Goal: Task Accomplishment & Management: Manage account settings

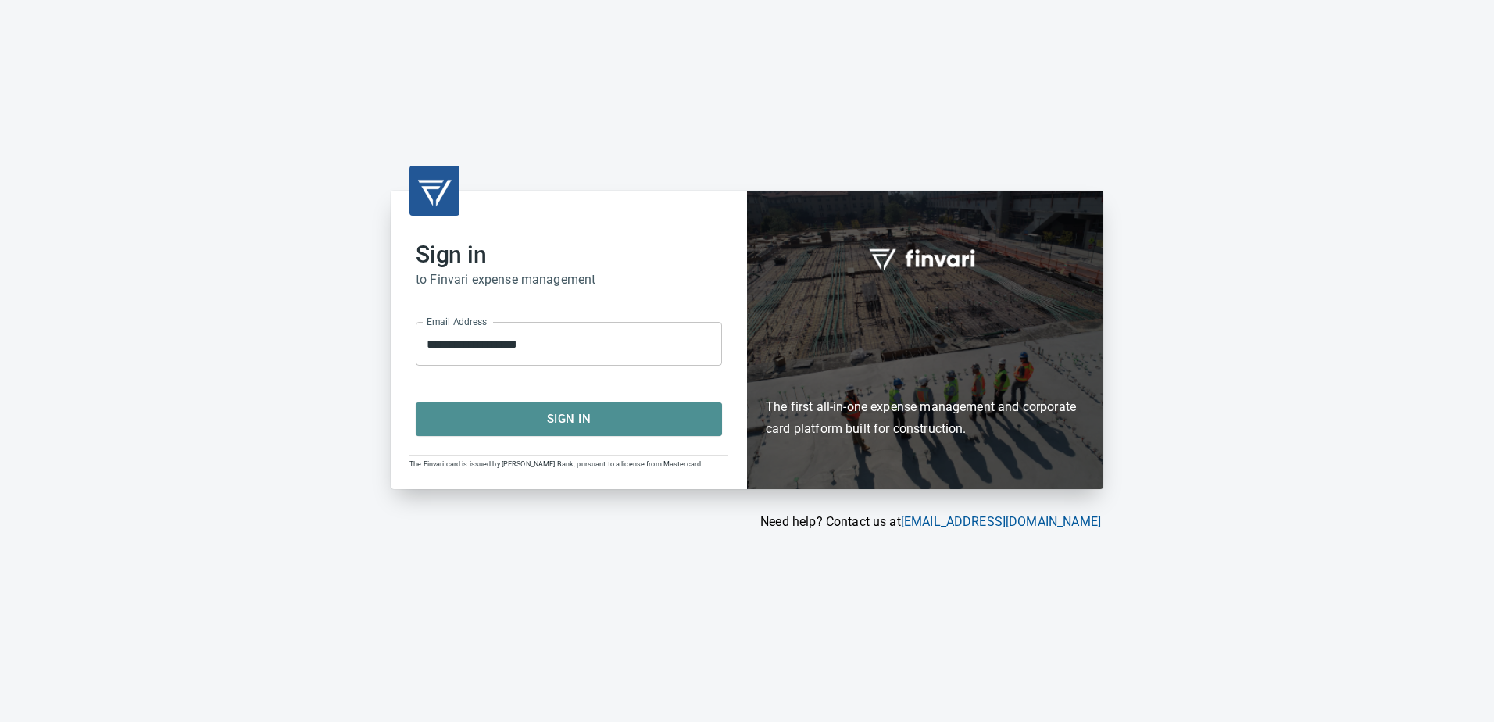
click at [562, 423] on span "Sign In" at bounding box center [569, 419] width 272 height 20
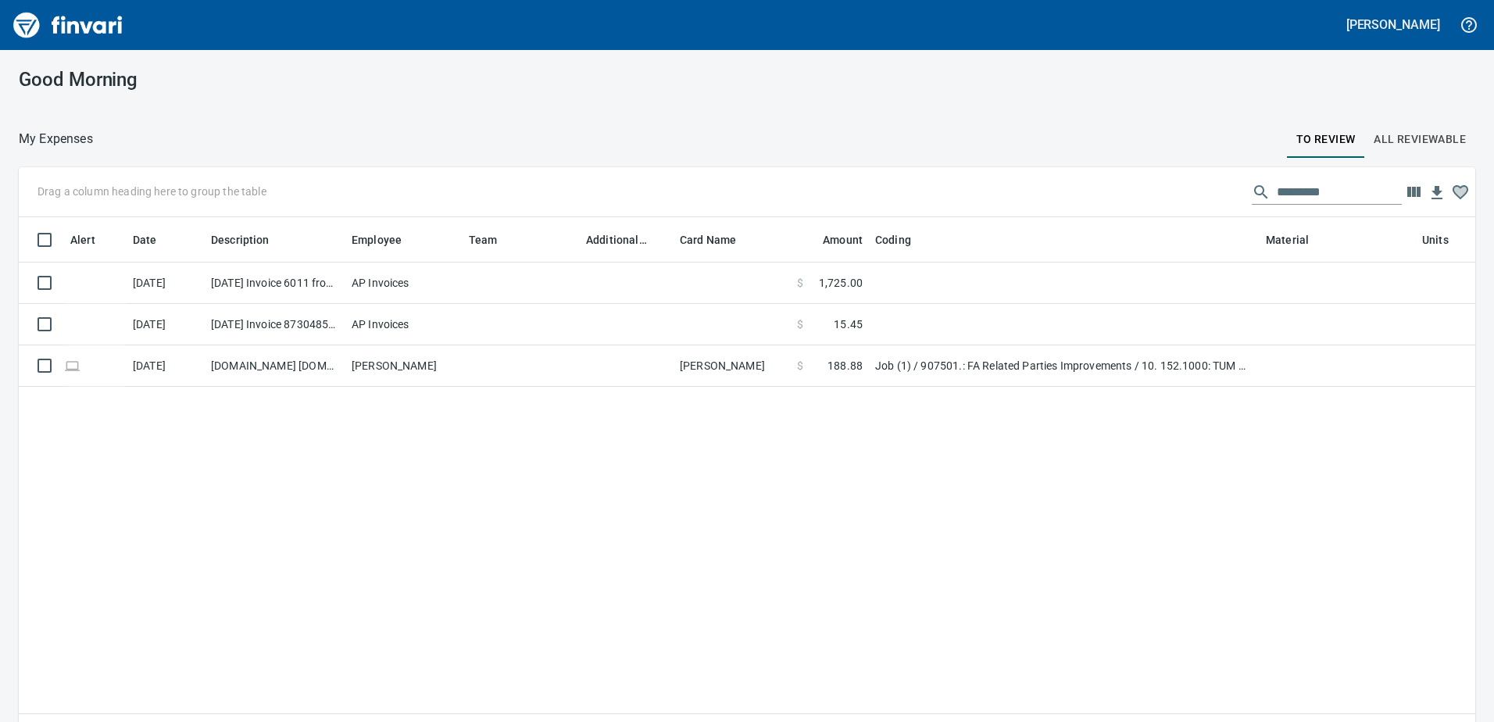
scroll to position [527, 1433]
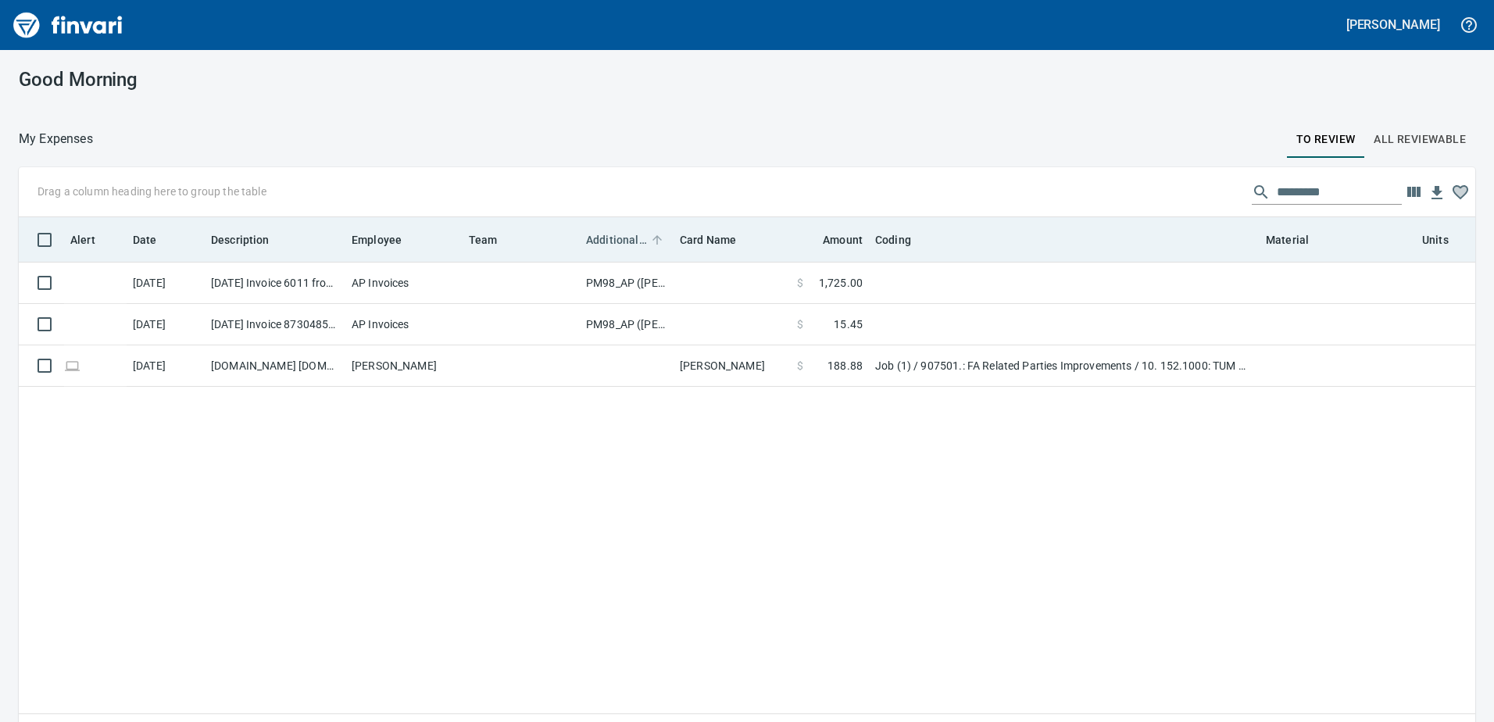
click at [610, 238] on span "Additional Reviewer" at bounding box center [616, 239] width 61 height 19
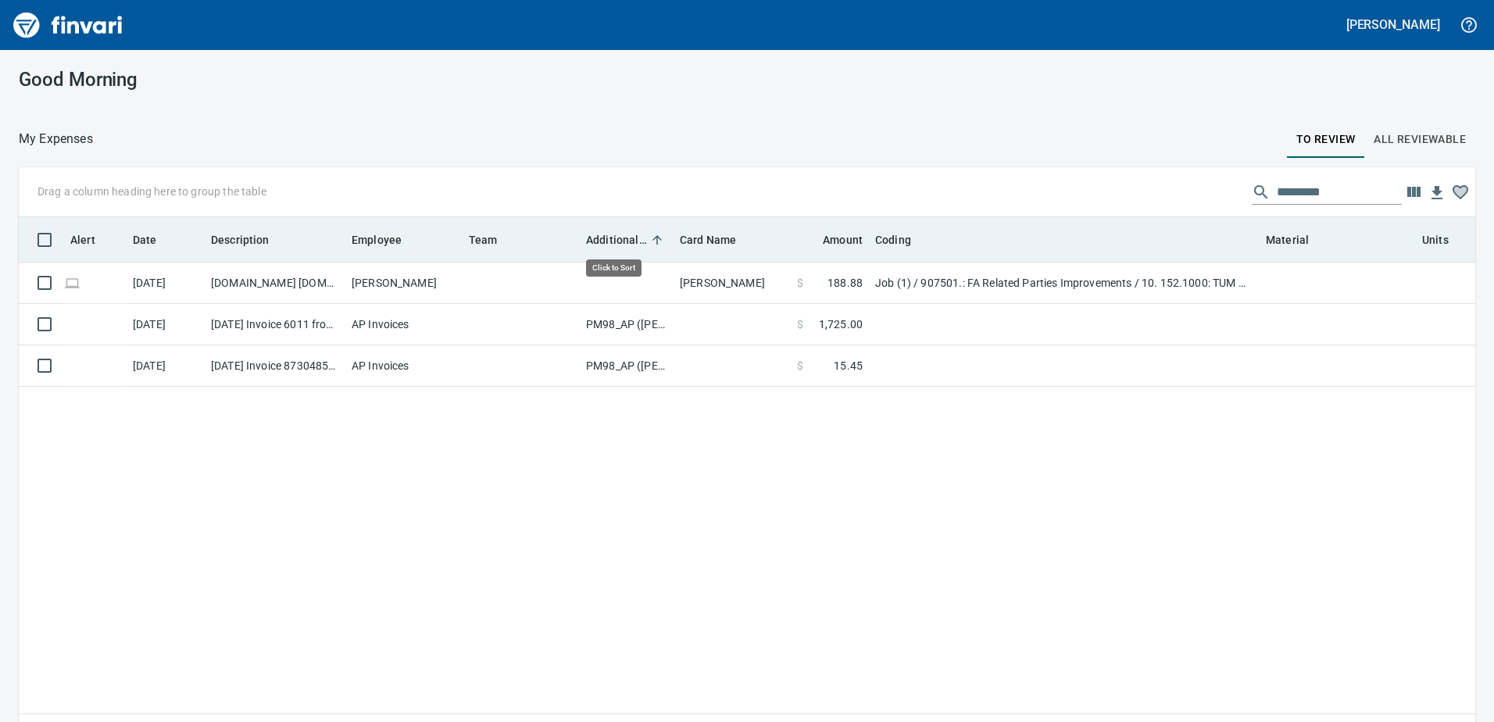
click at [610, 238] on span "Additional Reviewer" at bounding box center [616, 239] width 61 height 19
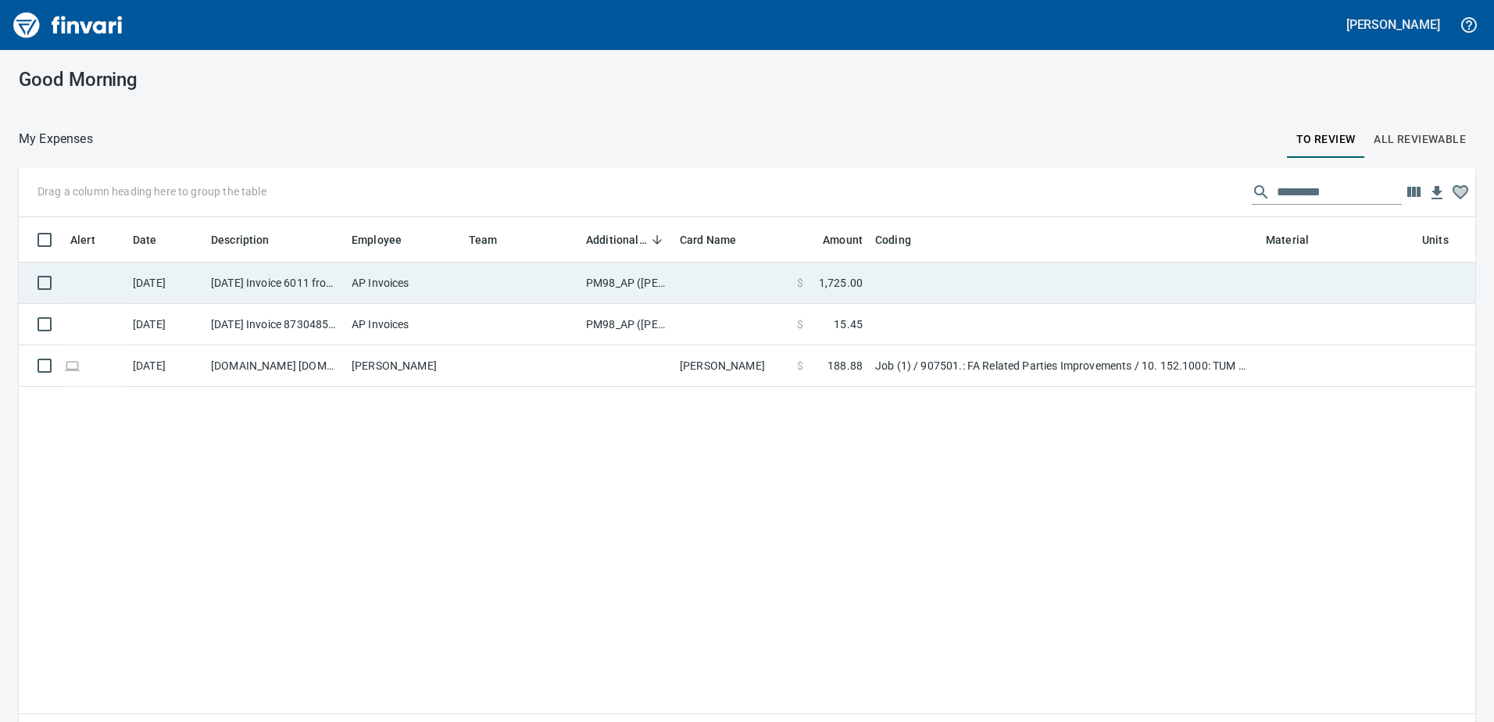
click at [610, 286] on td "PM98_AP (samr, shanet)" at bounding box center [627, 283] width 94 height 41
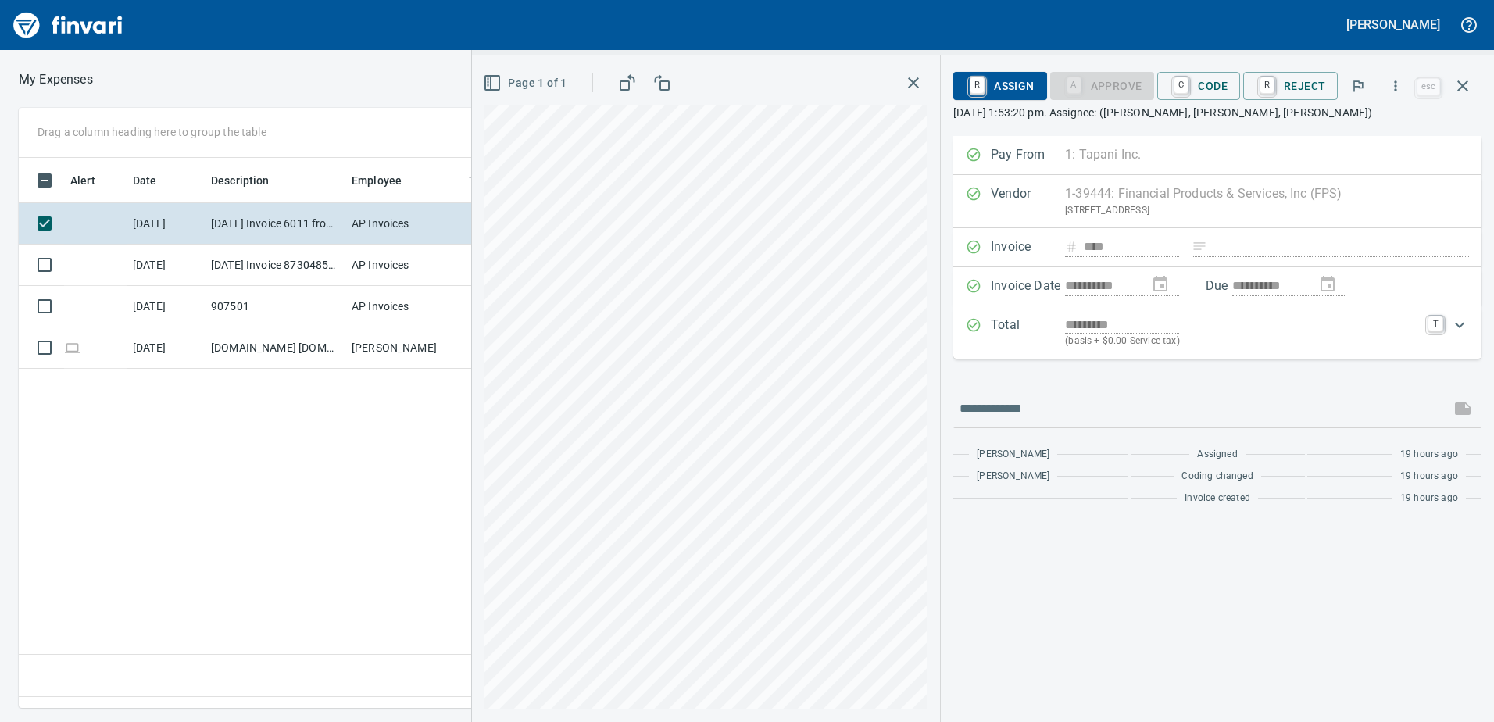
scroll to position [527, 1054]
click at [1468, 84] on icon "button" at bounding box center [1462, 86] width 19 height 19
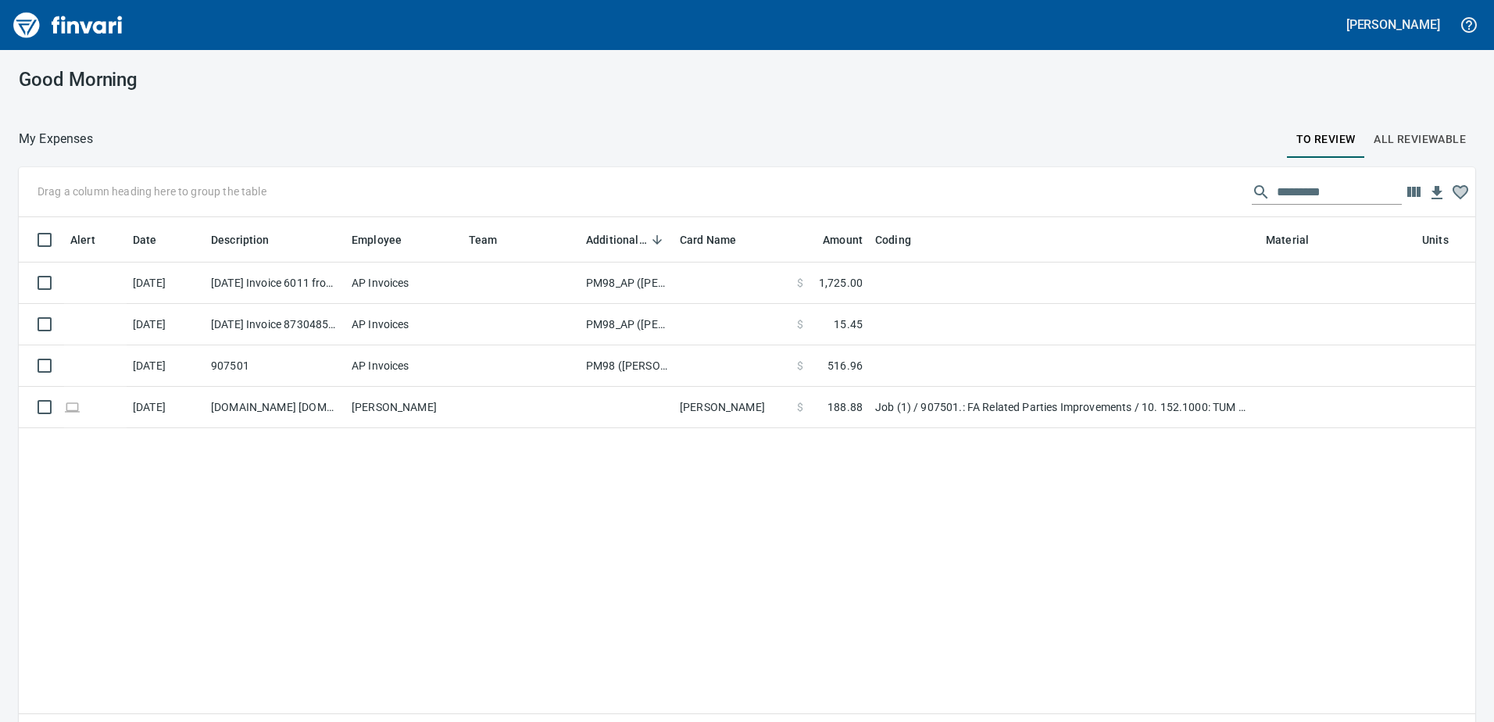
scroll to position [527, 1430]
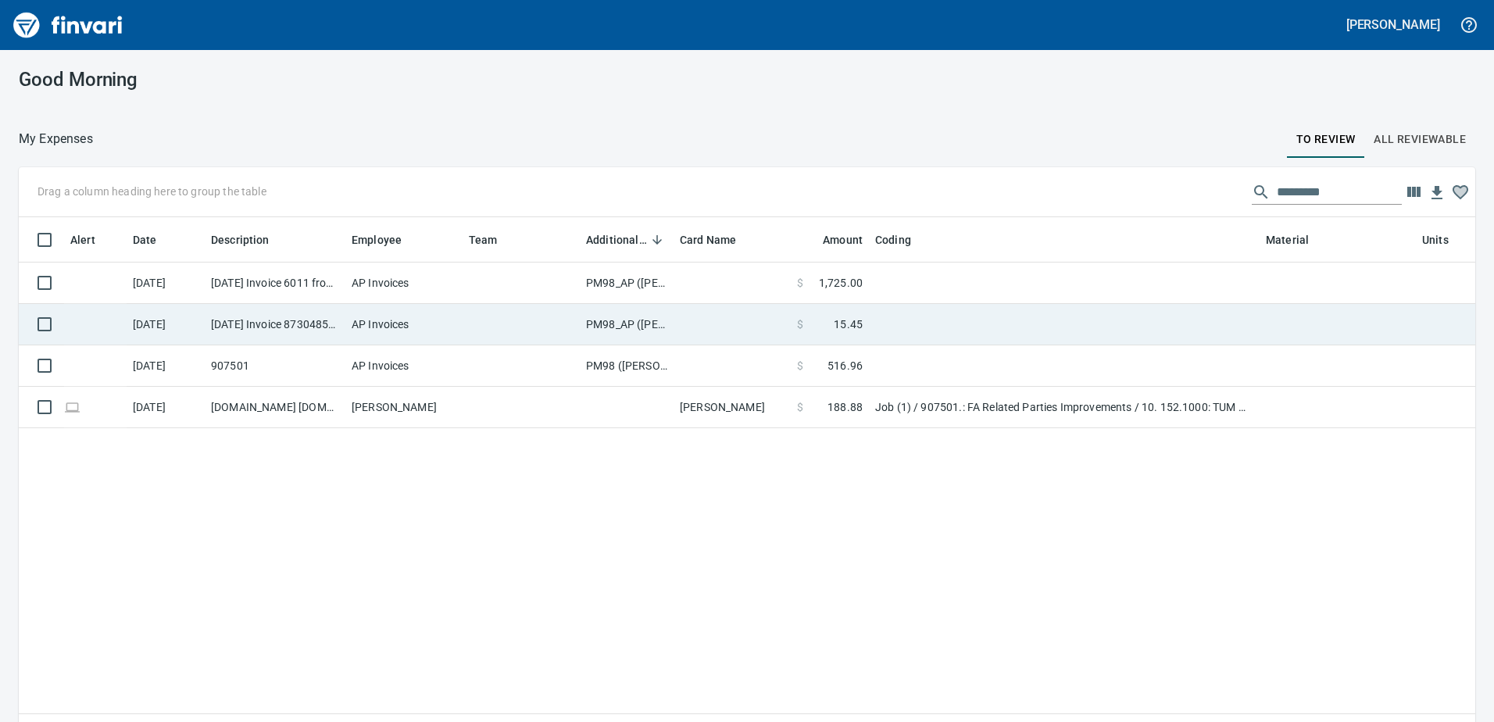
click at [618, 321] on td "PM98_AP (samr, shanet)" at bounding box center [627, 324] width 94 height 41
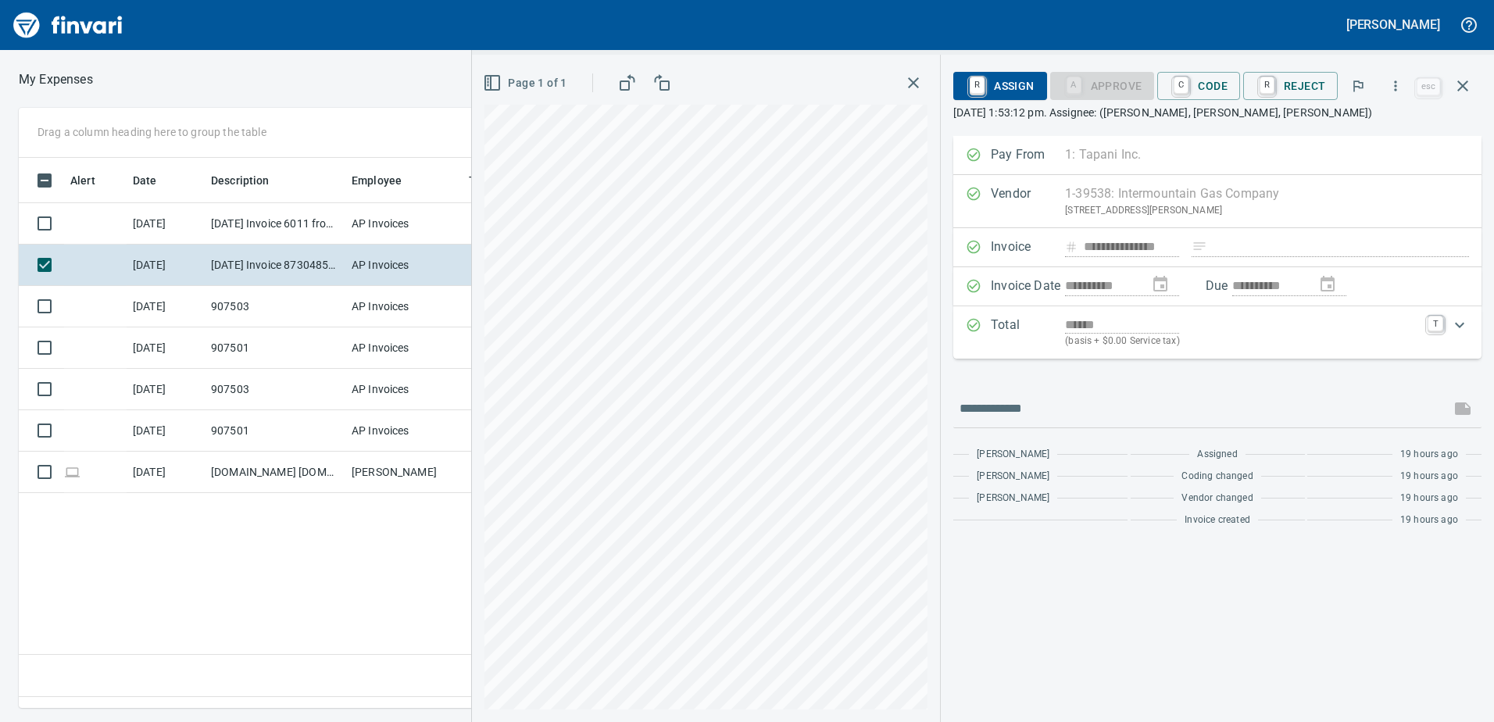
scroll to position [527, 1054]
click at [1207, 79] on span "C Code" at bounding box center [1199, 86] width 58 height 27
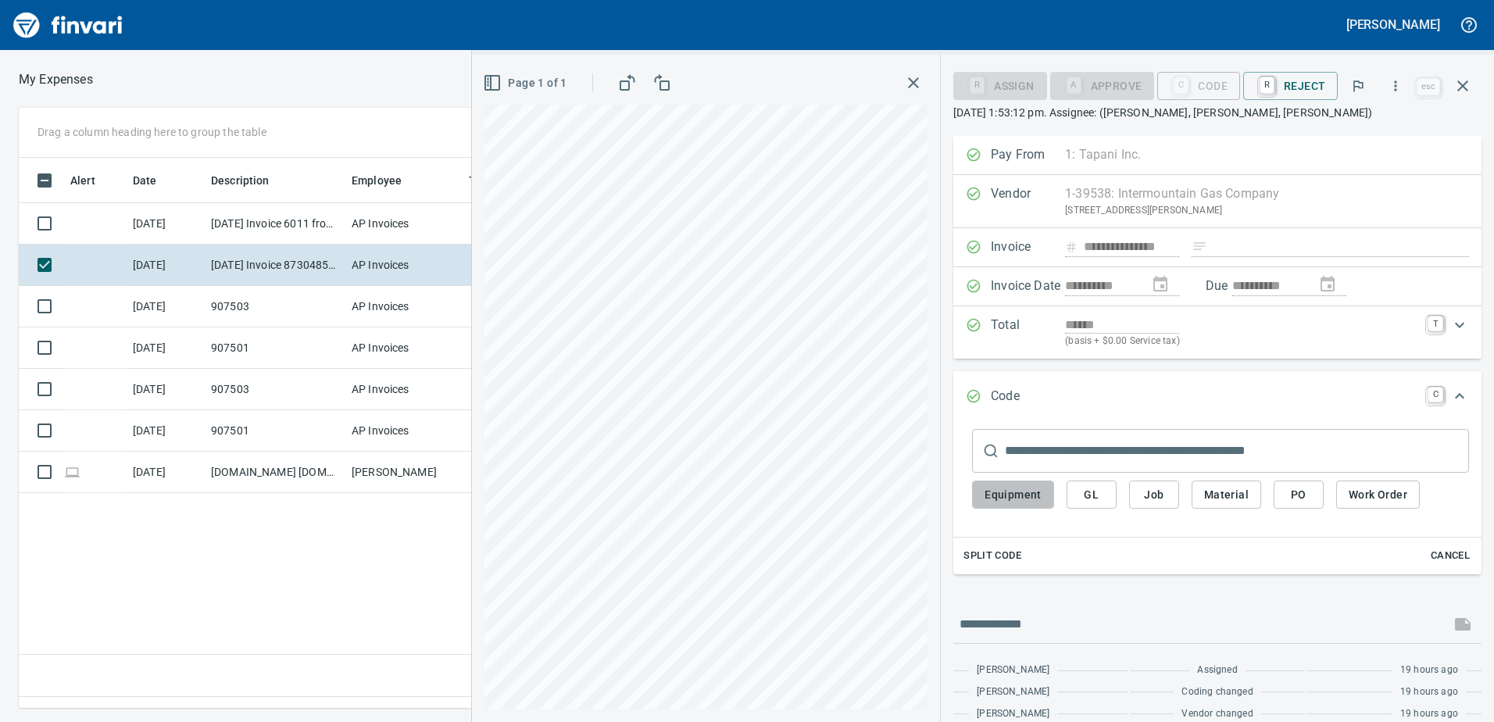
click at [1024, 498] on span "Equipment" at bounding box center [1012, 495] width 57 height 20
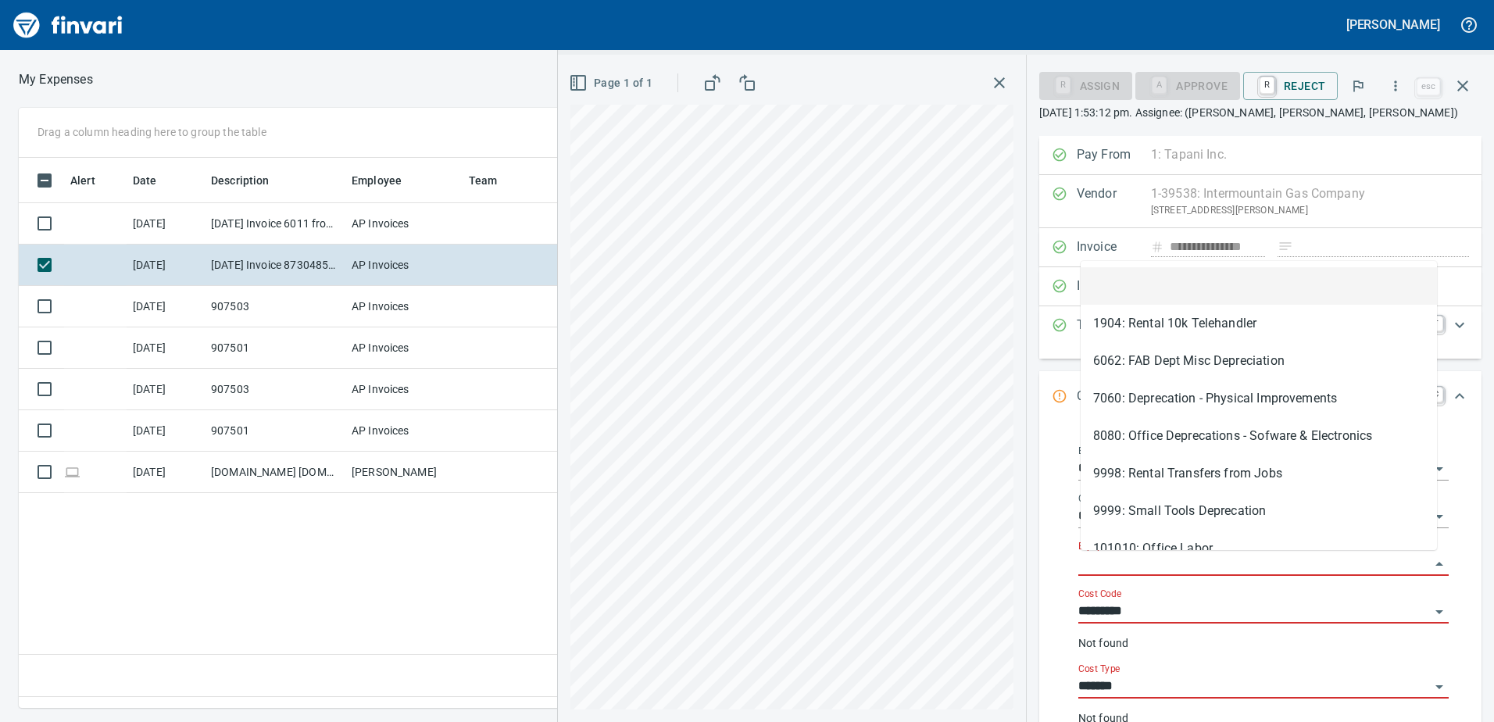
click at [1102, 562] on input "Equipment" at bounding box center [1254, 564] width 352 height 22
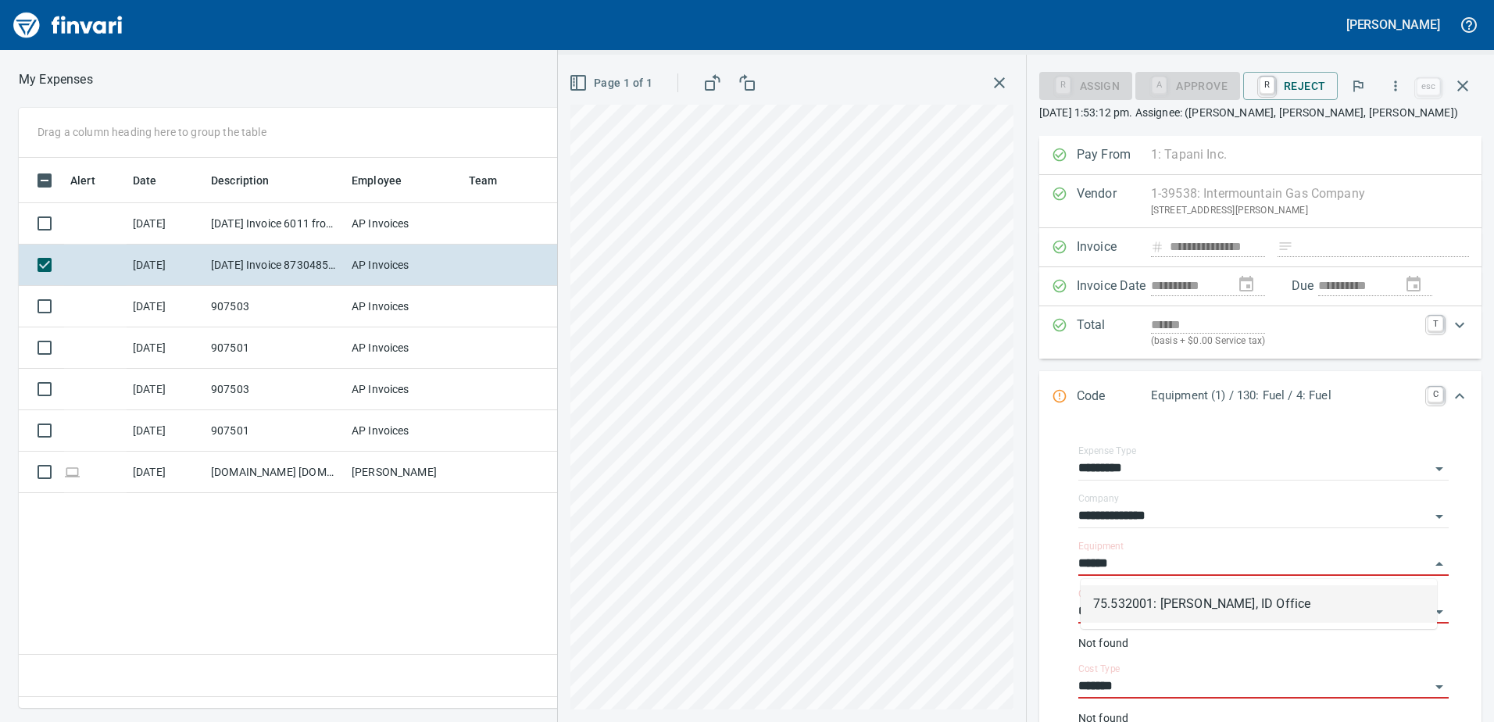
click at [1157, 600] on li "75.532001: Weizer, ID Office" at bounding box center [1259, 604] width 356 height 38
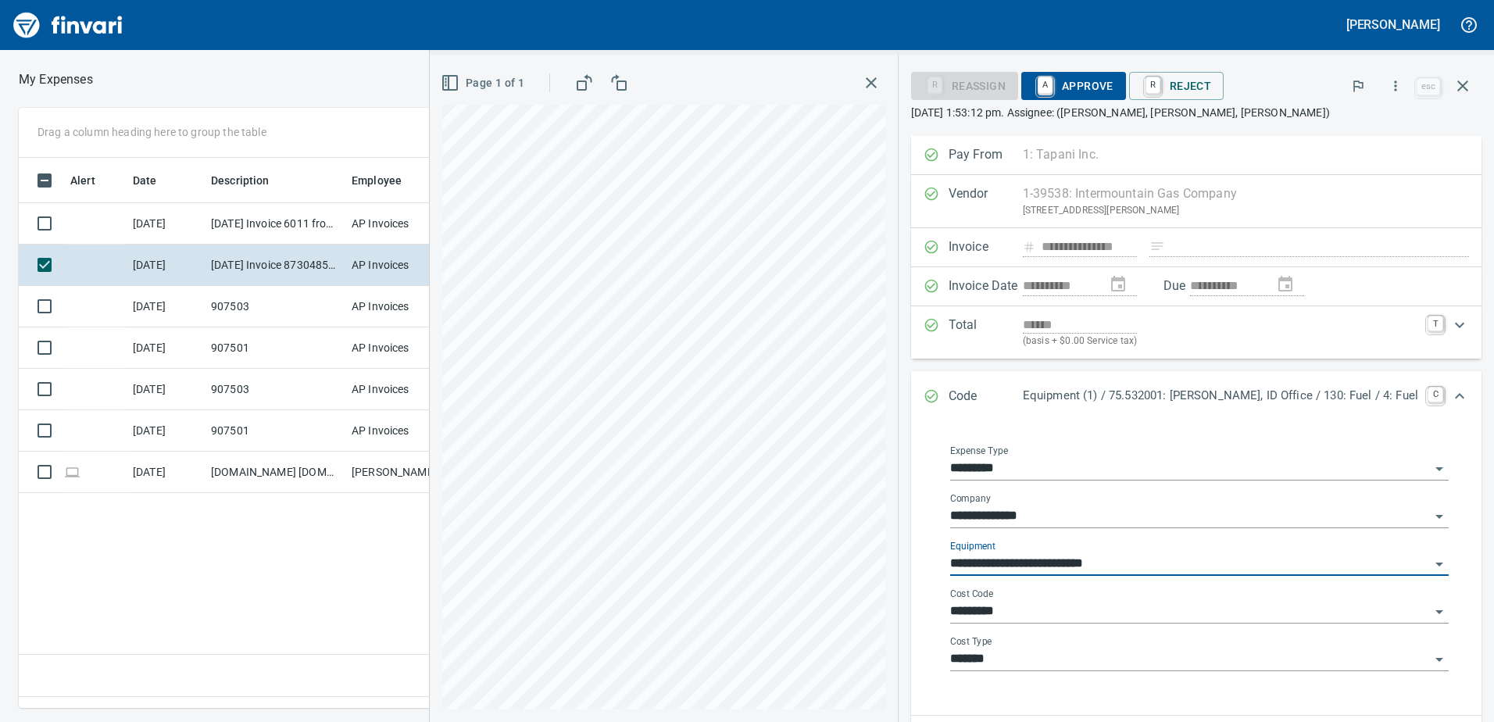
type input "**********"
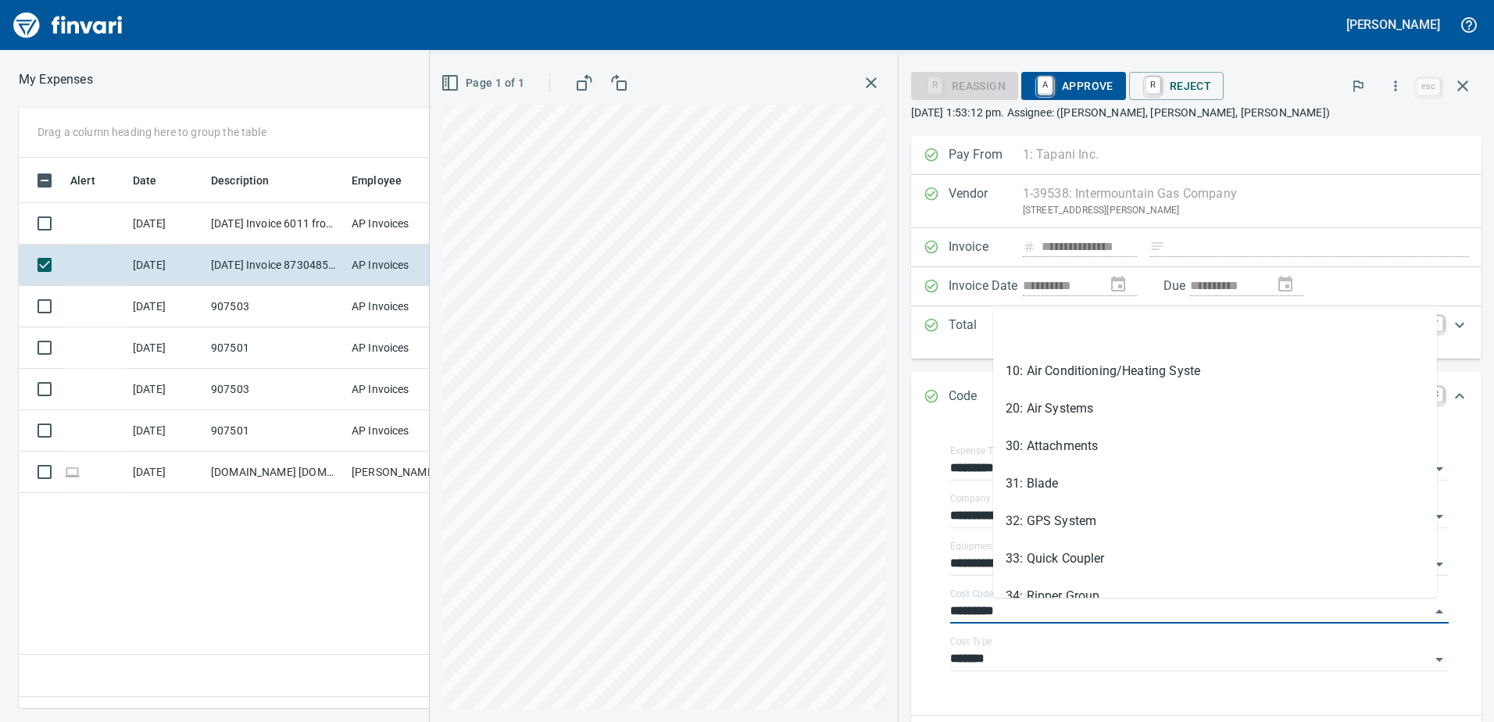
drag, startPoint x: 1055, startPoint y: 613, endPoint x: 970, endPoint y: 613, distance: 85.2
click at [974, 613] on div "**********" at bounding box center [1199, 564] width 539 height 275
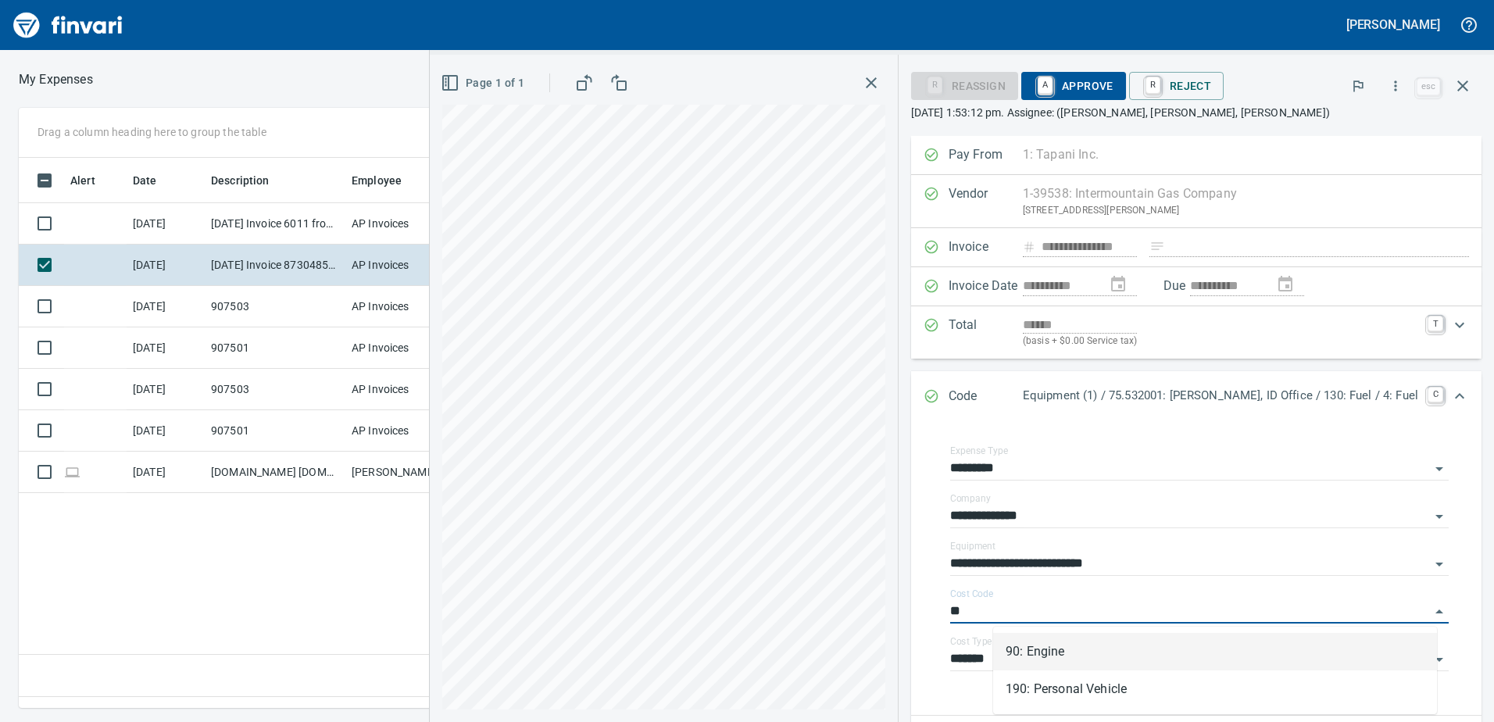
click at [1052, 650] on li "90: Engine" at bounding box center [1215, 652] width 444 height 38
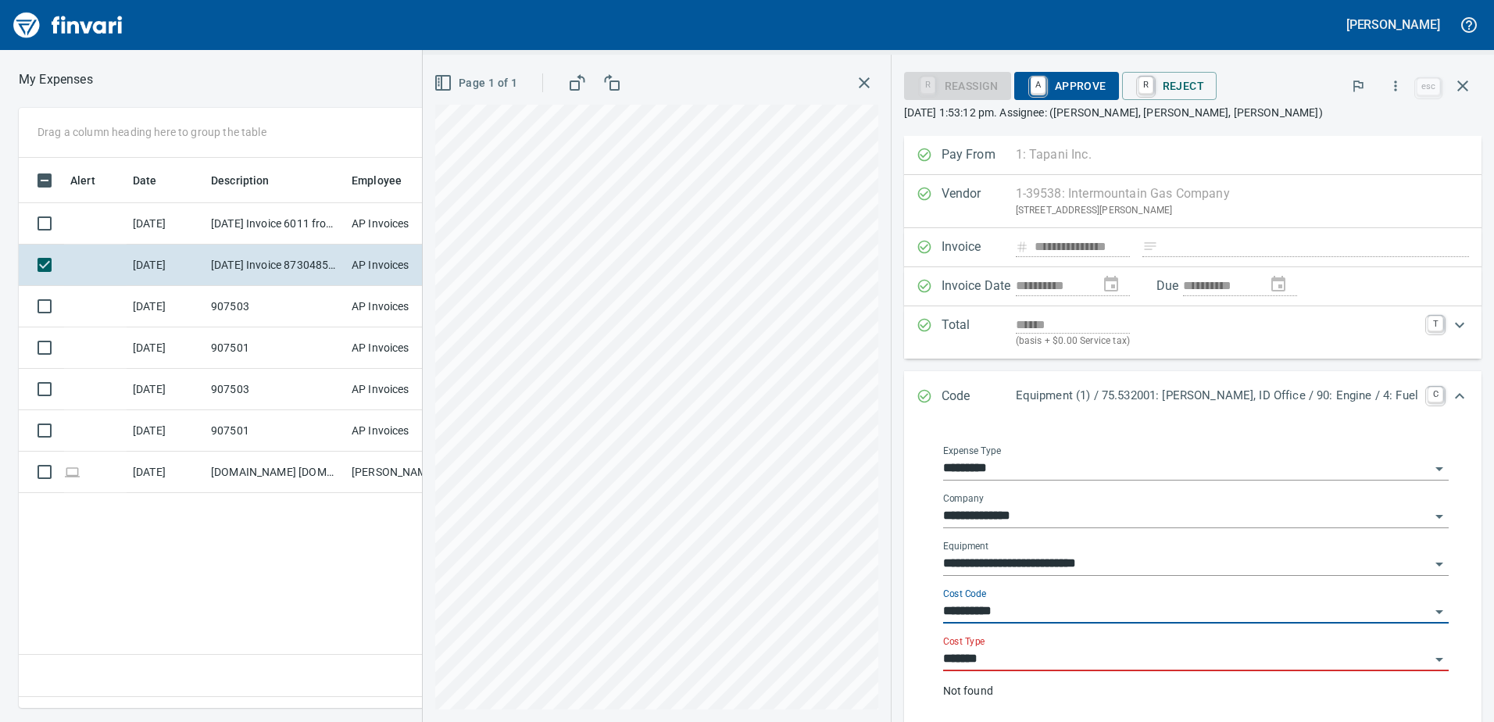
type input "**********"
click at [1040, 666] on input "*******" at bounding box center [1186, 659] width 487 height 22
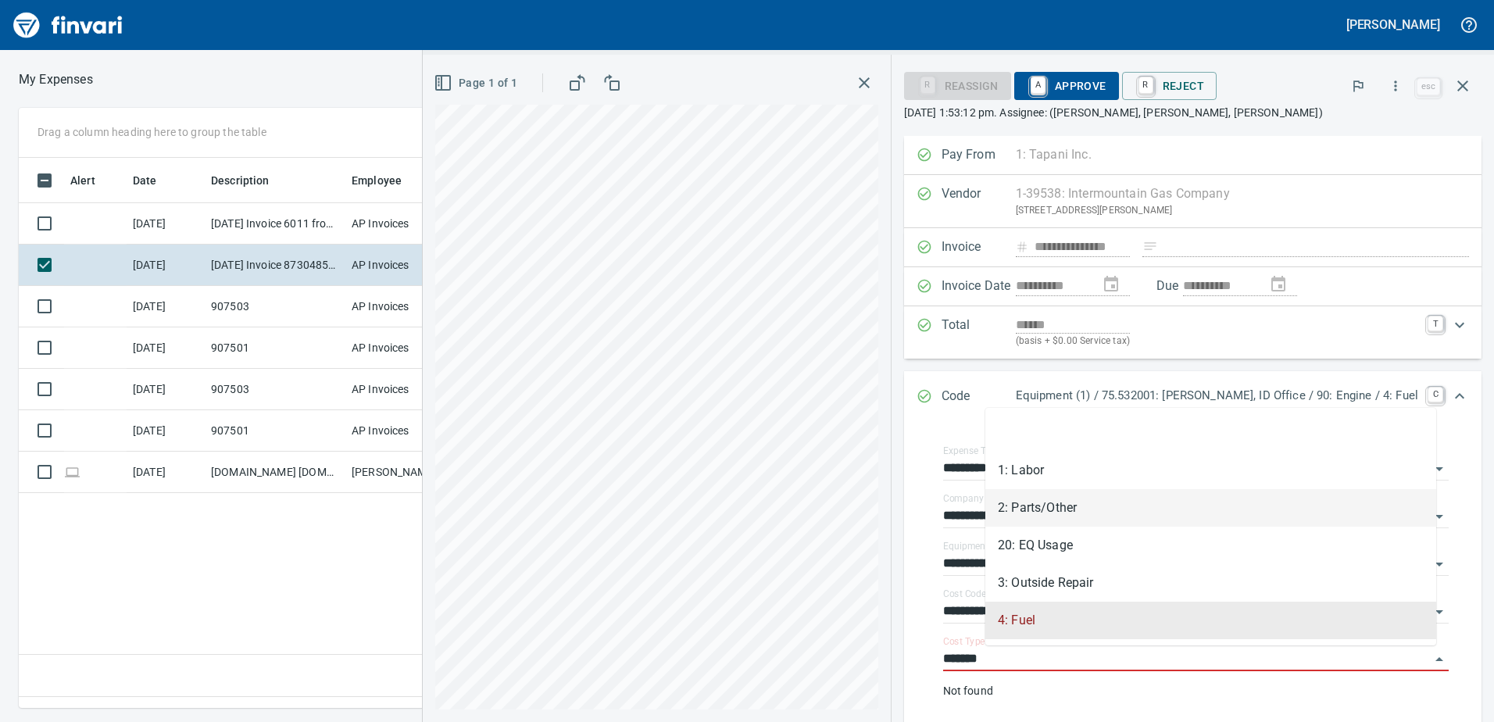
click at [1051, 496] on li "2: Parts/Other" at bounding box center [1210, 508] width 451 height 38
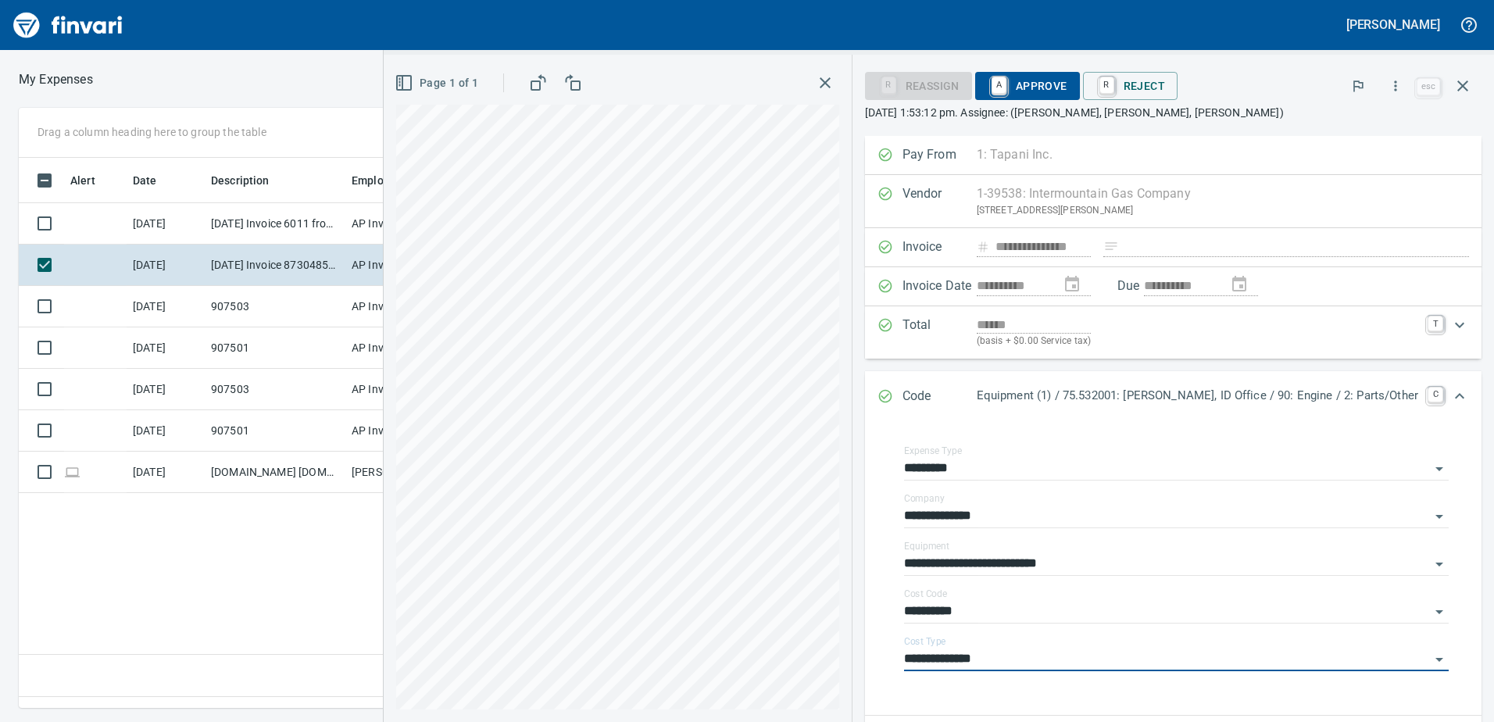
type input "**********"
click at [1072, 77] on div "R Reassign A Approve R Reject" at bounding box center [1139, 86] width 548 height 34
click at [1067, 77] on span "A Approve" at bounding box center [1028, 86] width 80 height 27
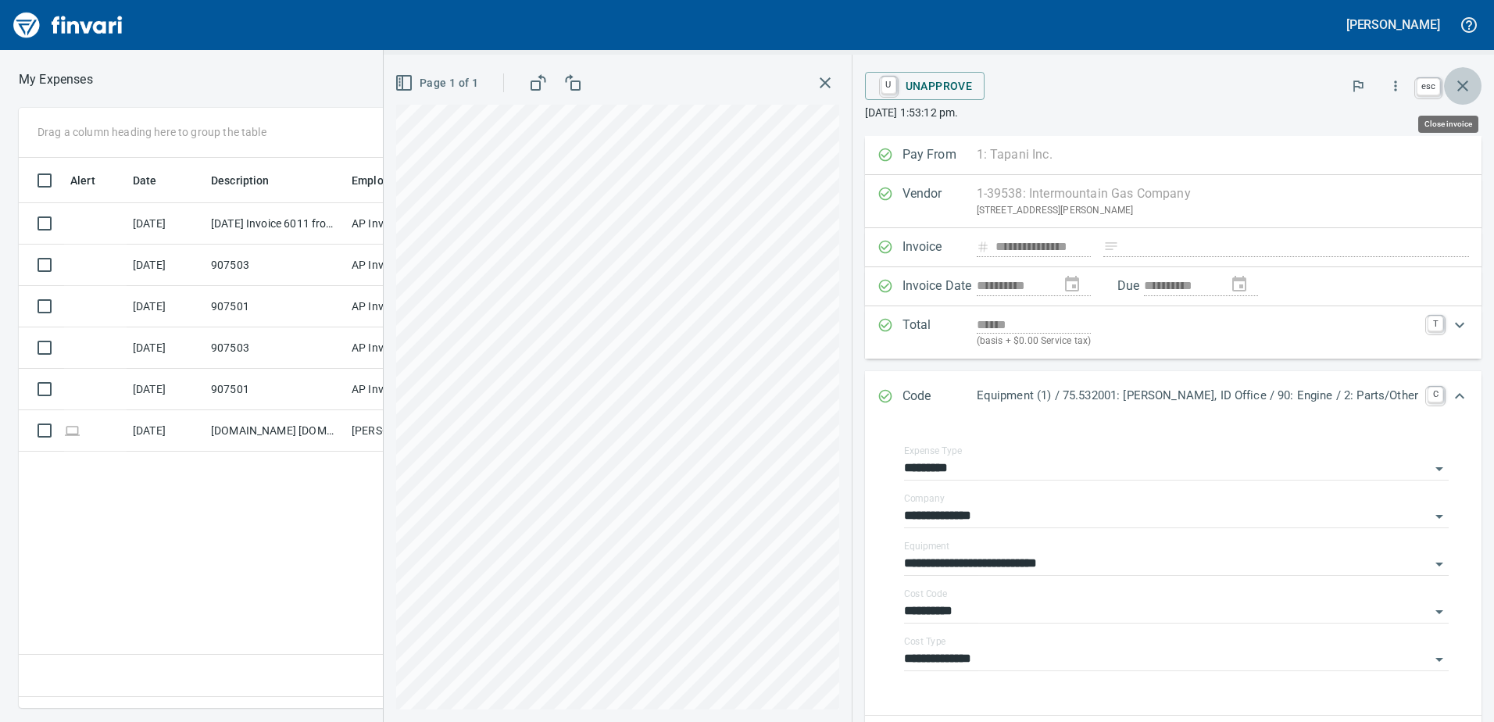
click at [1471, 82] on icon "button" at bounding box center [1462, 86] width 19 height 19
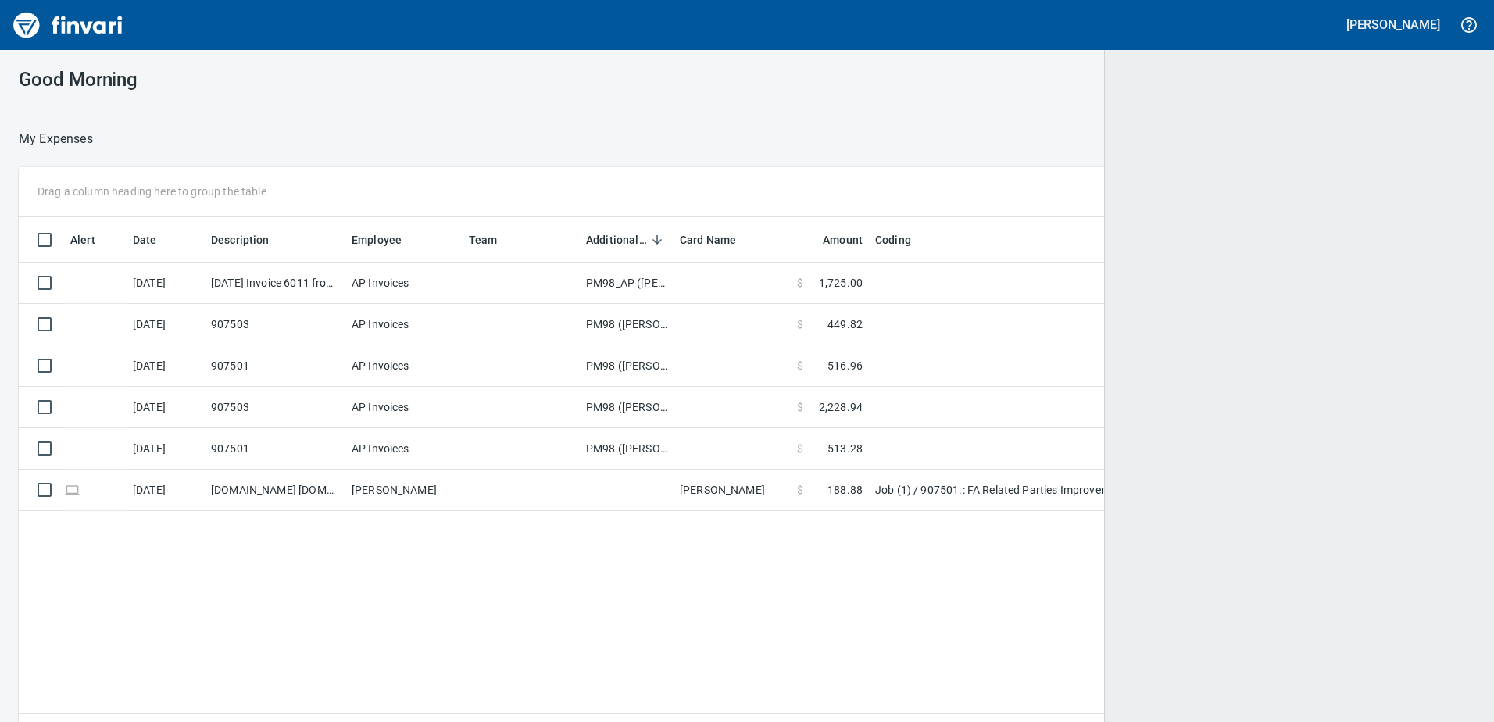
scroll to position [2, 2]
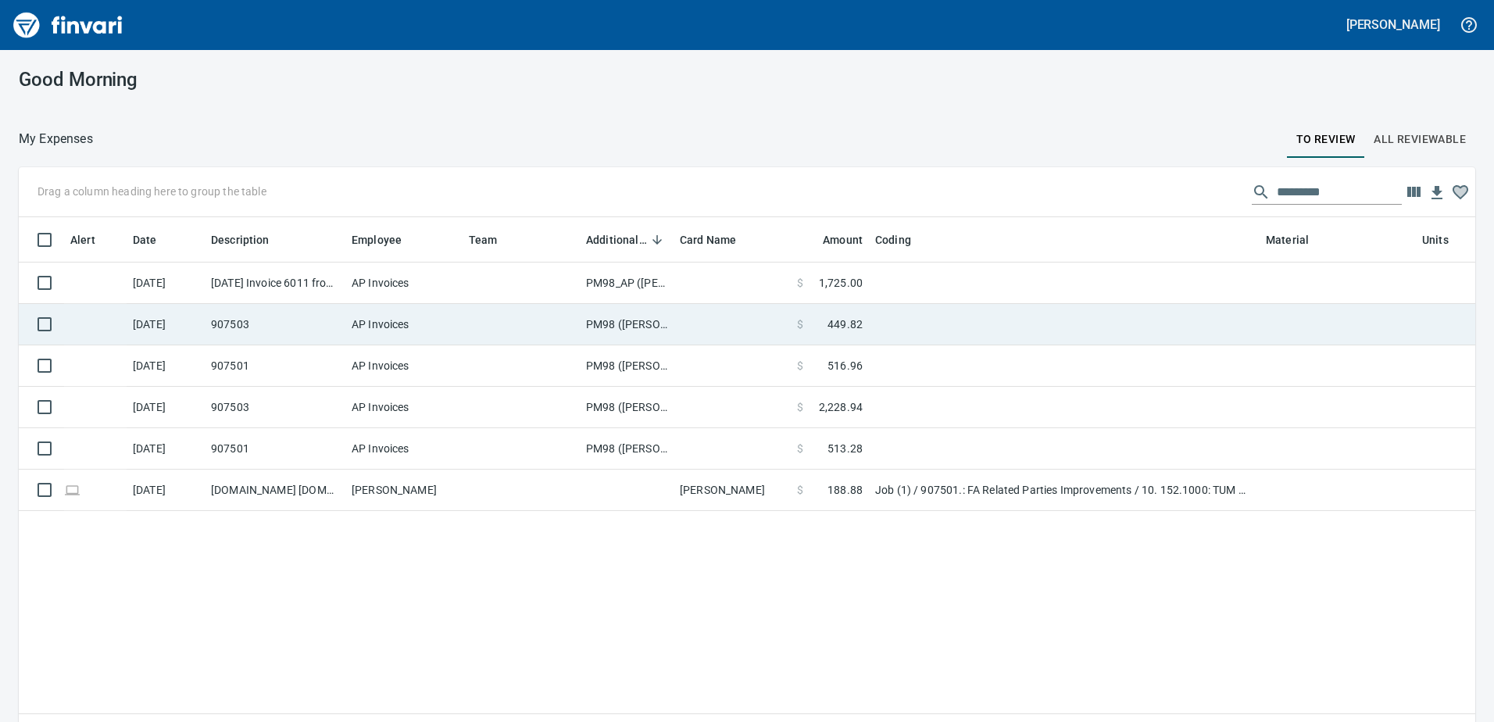
click at [611, 322] on td "PM98 (samr, shanet)" at bounding box center [627, 324] width 94 height 41
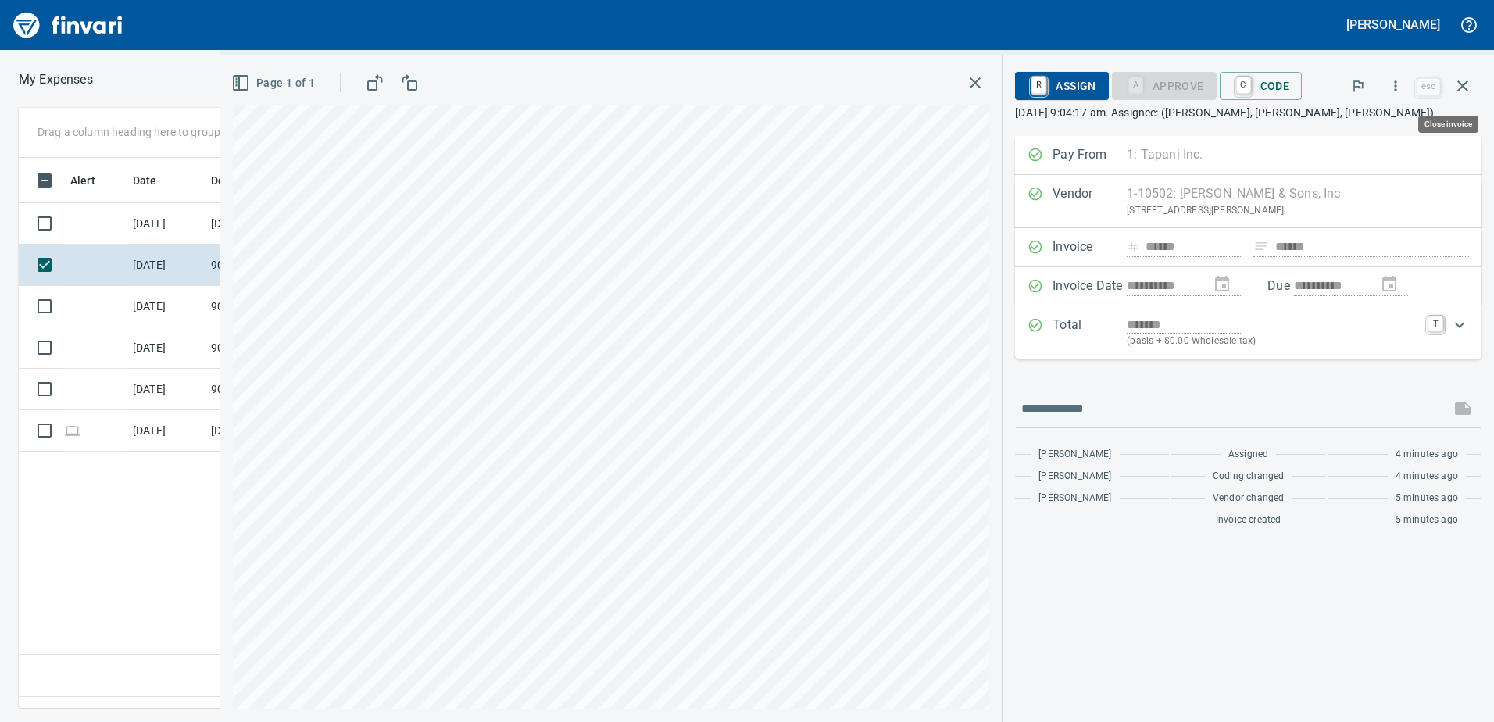
scroll to position [527, 1054]
click at [1199, 430] on div "**********" at bounding box center [857, 388] width 1274 height 667
click at [1466, 80] on icon "button" at bounding box center [1462, 86] width 19 height 19
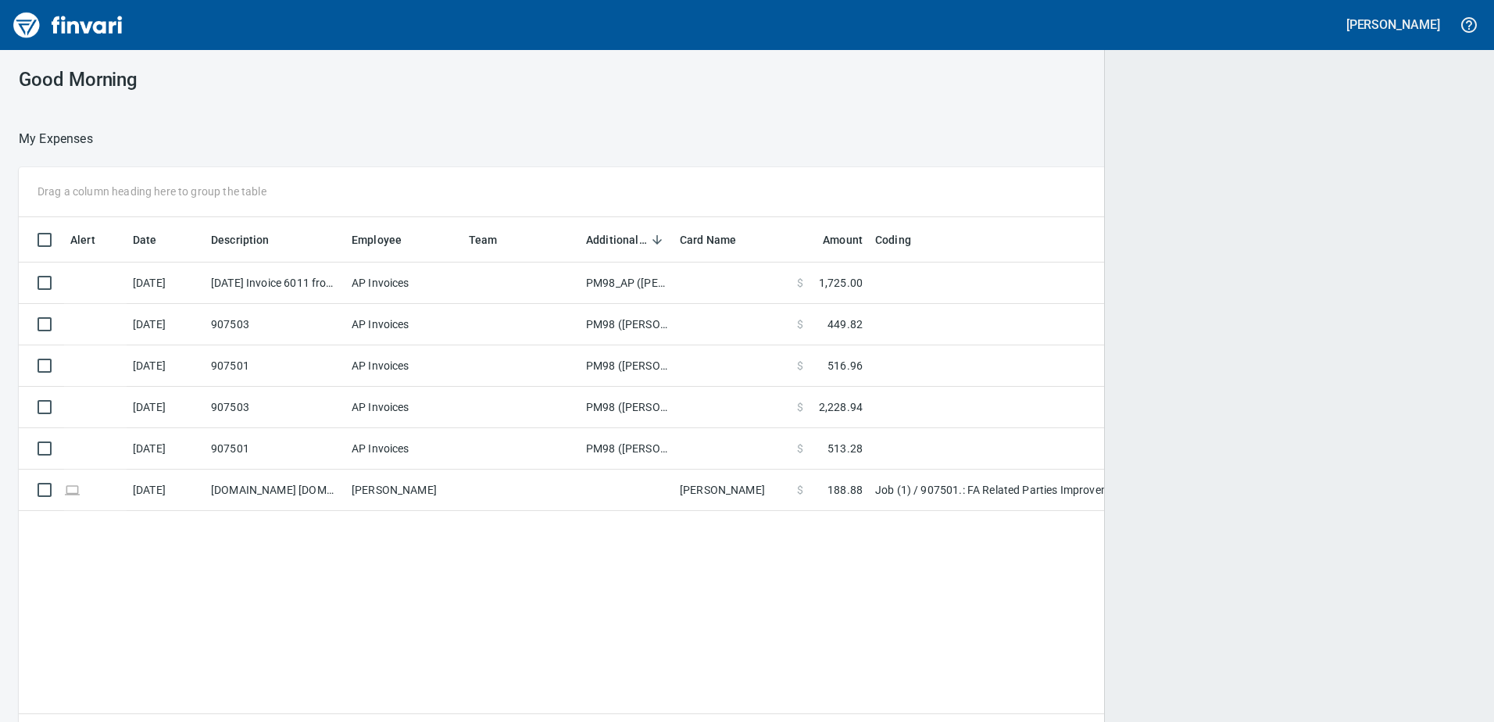
scroll to position [2, 2]
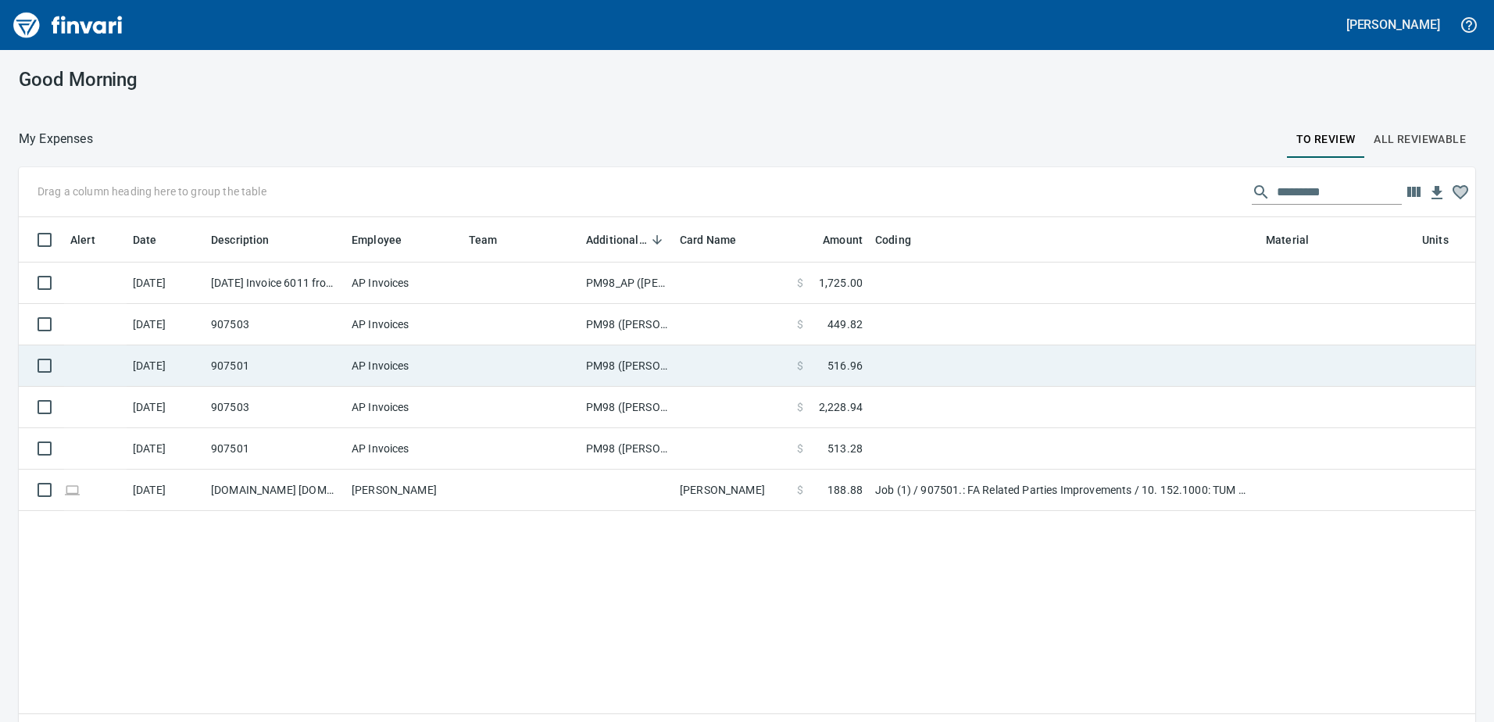
click at [620, 363] on td "PM98 (samr, shanet)" at bounding box center [627, 365] width 94 height 41
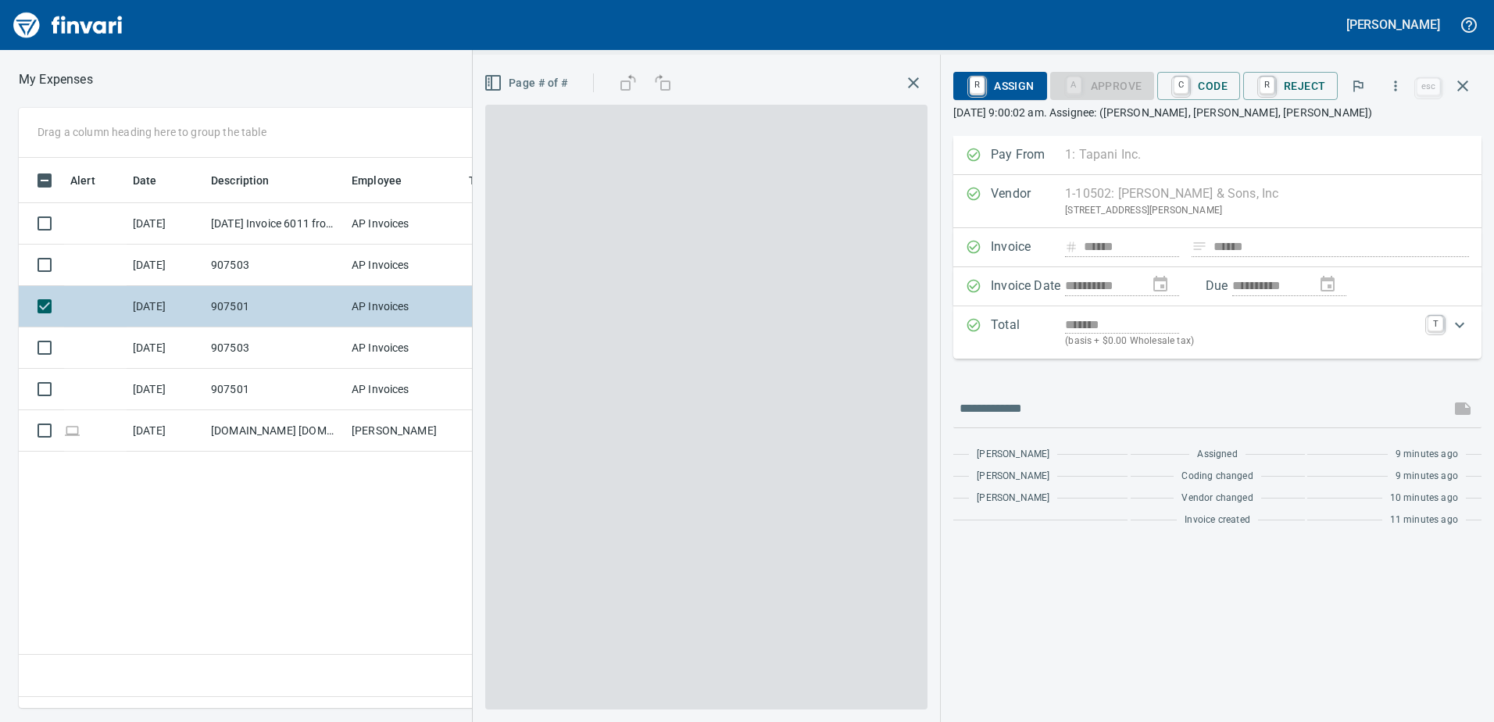
scroll to position [527, 1054]
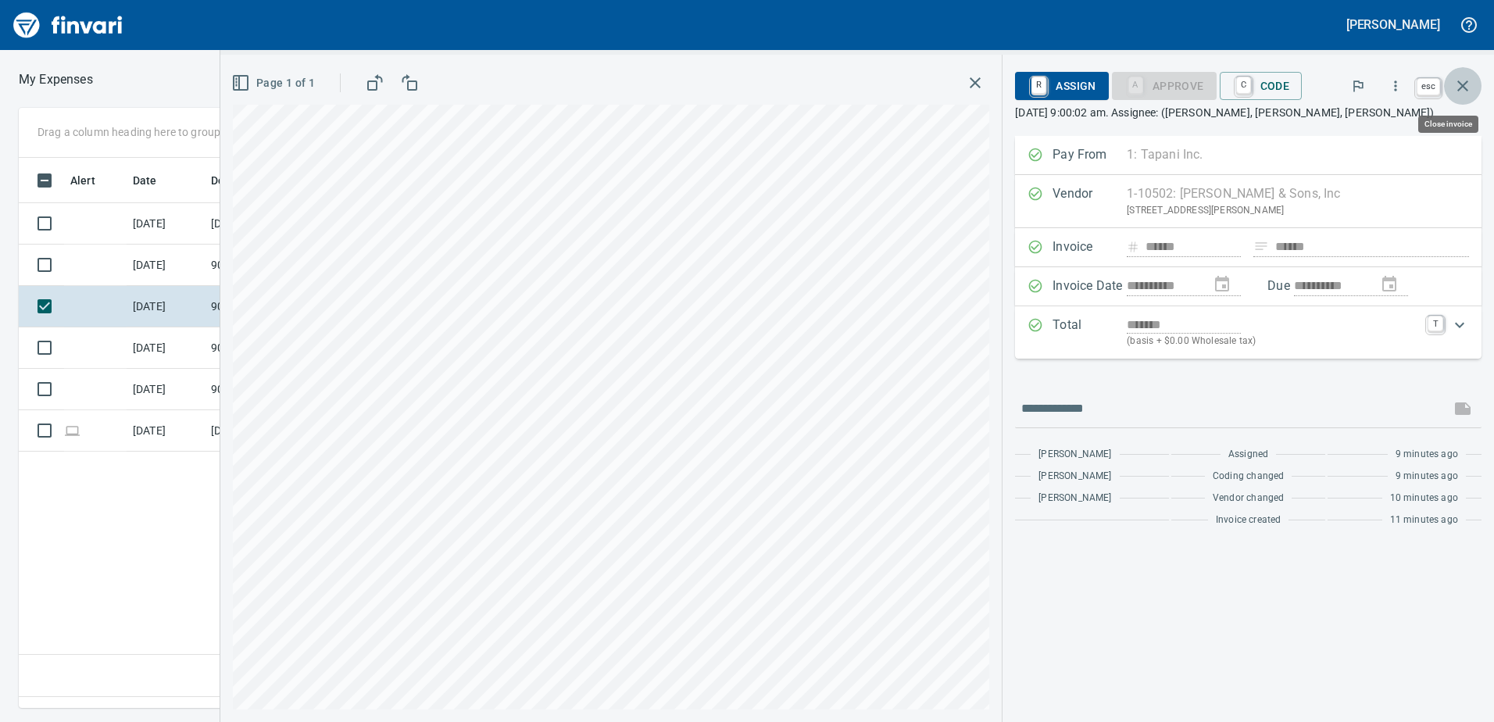
click at [1467, 81] on icon "button" at bounding box center [1462, 85] width 11 height 11
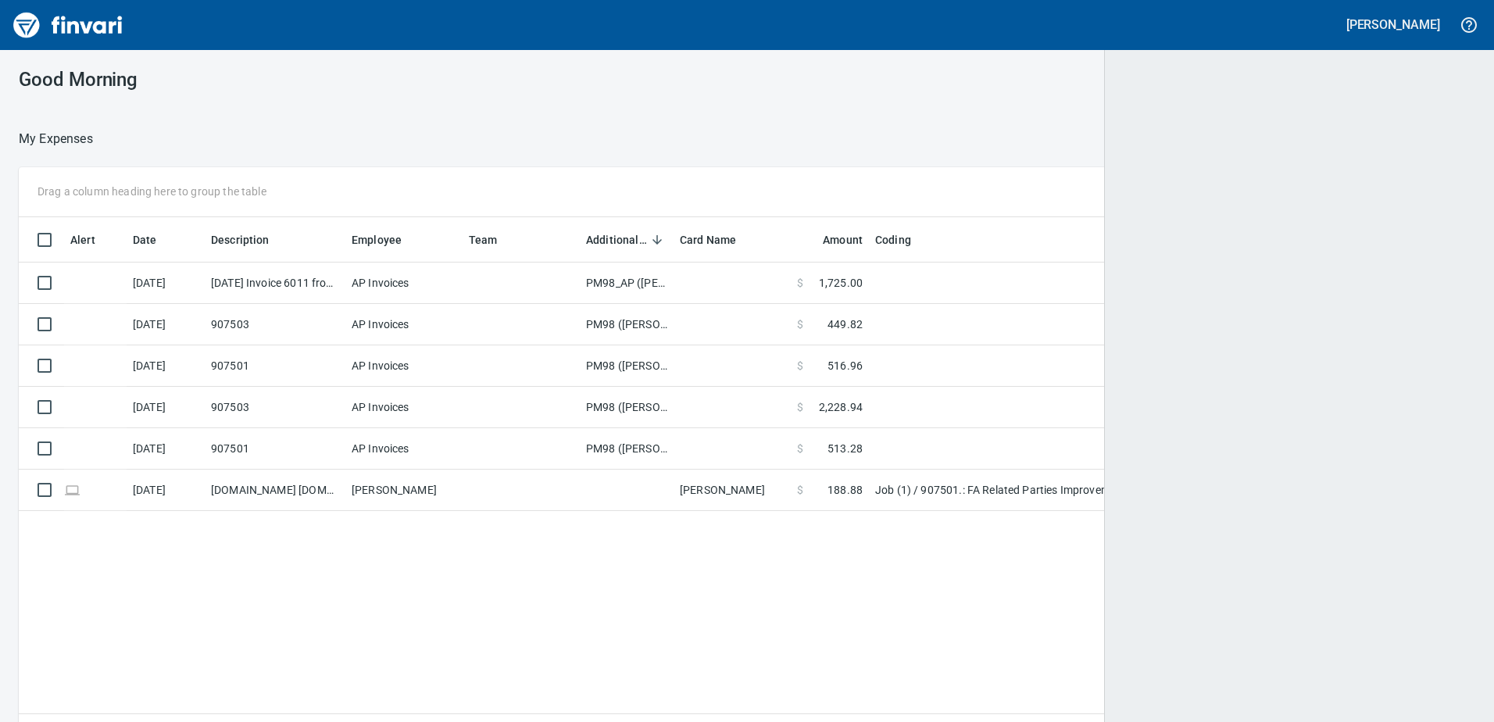
scroll to position [527, 1431]
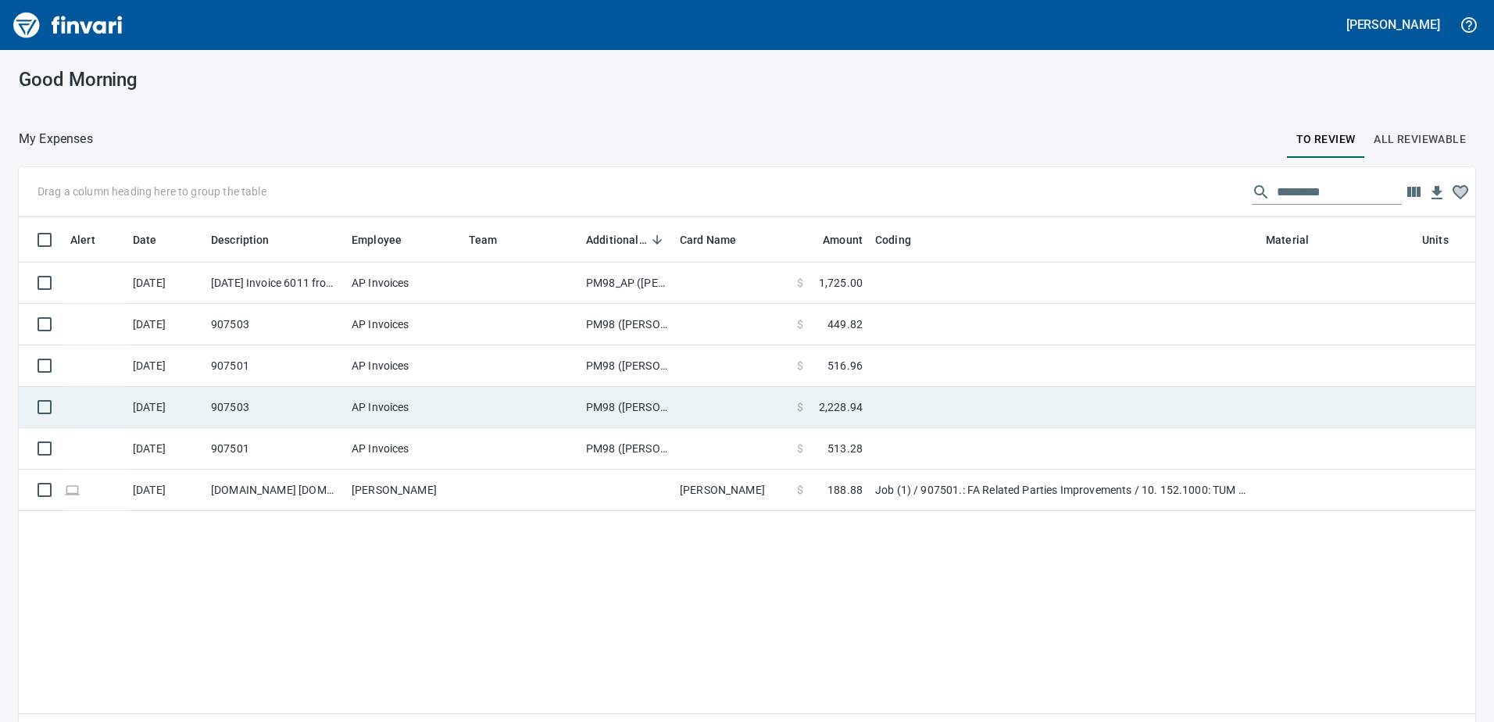
click at [628, 409] on td "PM98 (samr, shanet)" at bounding box center [627, 407] width 94 height 41
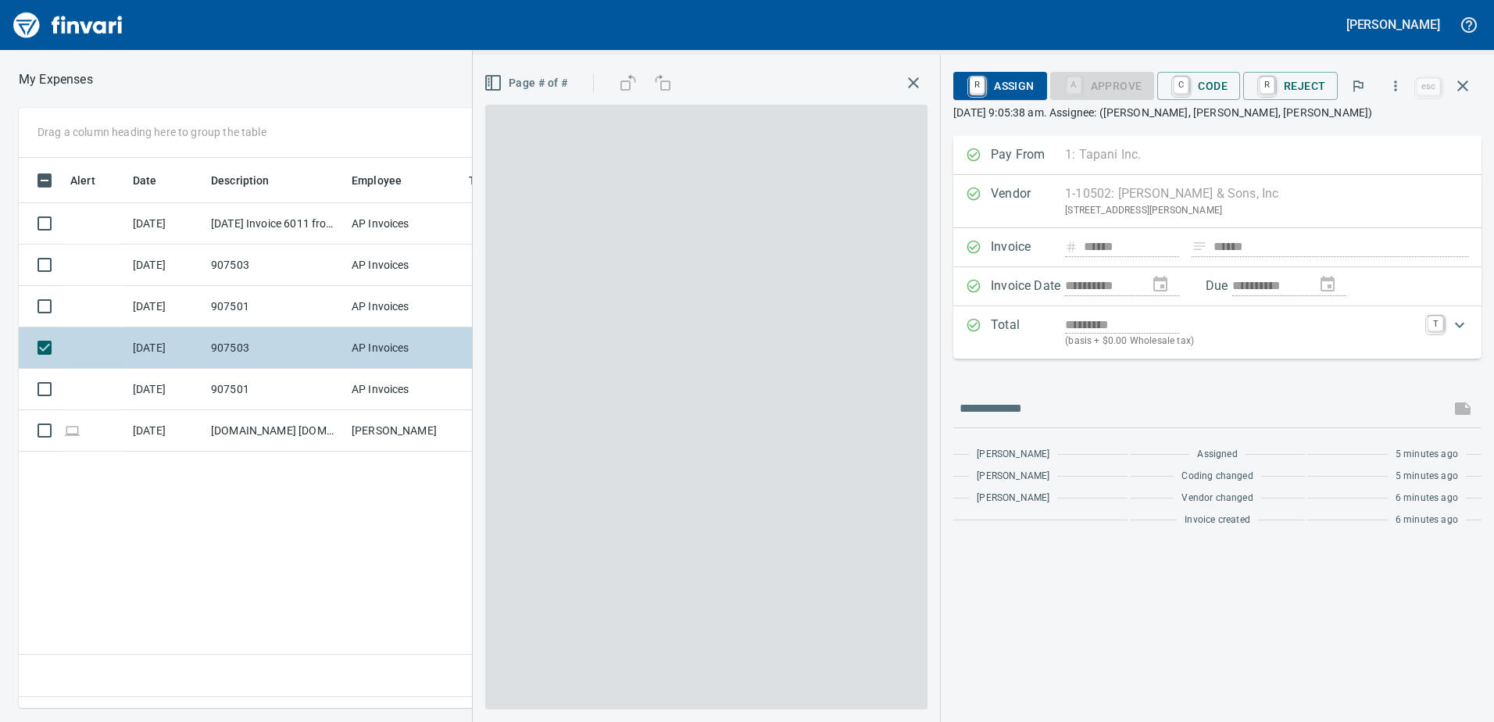
scroll to position [527, 1054]
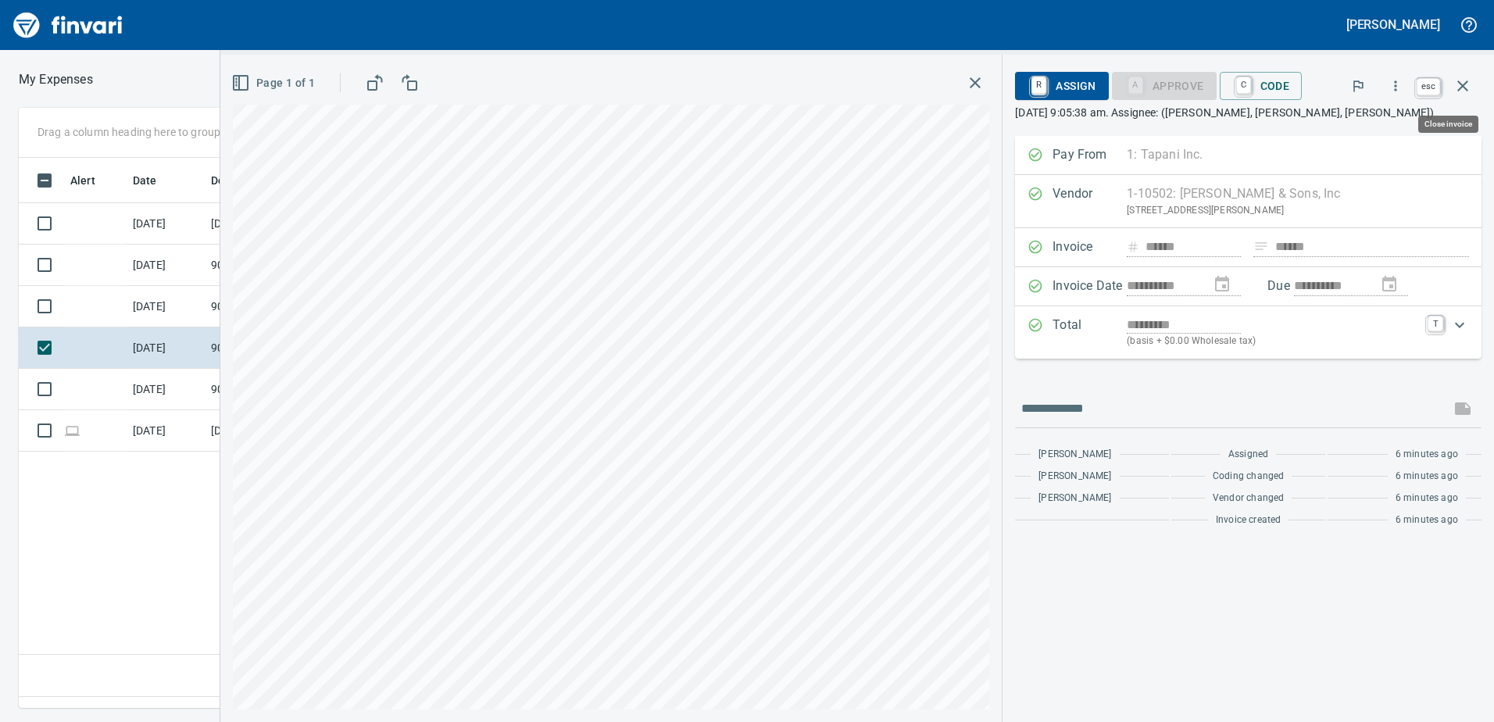
click at [1464, 80] on icon "button" at bounding box center [1462, 86] width 19 height 19
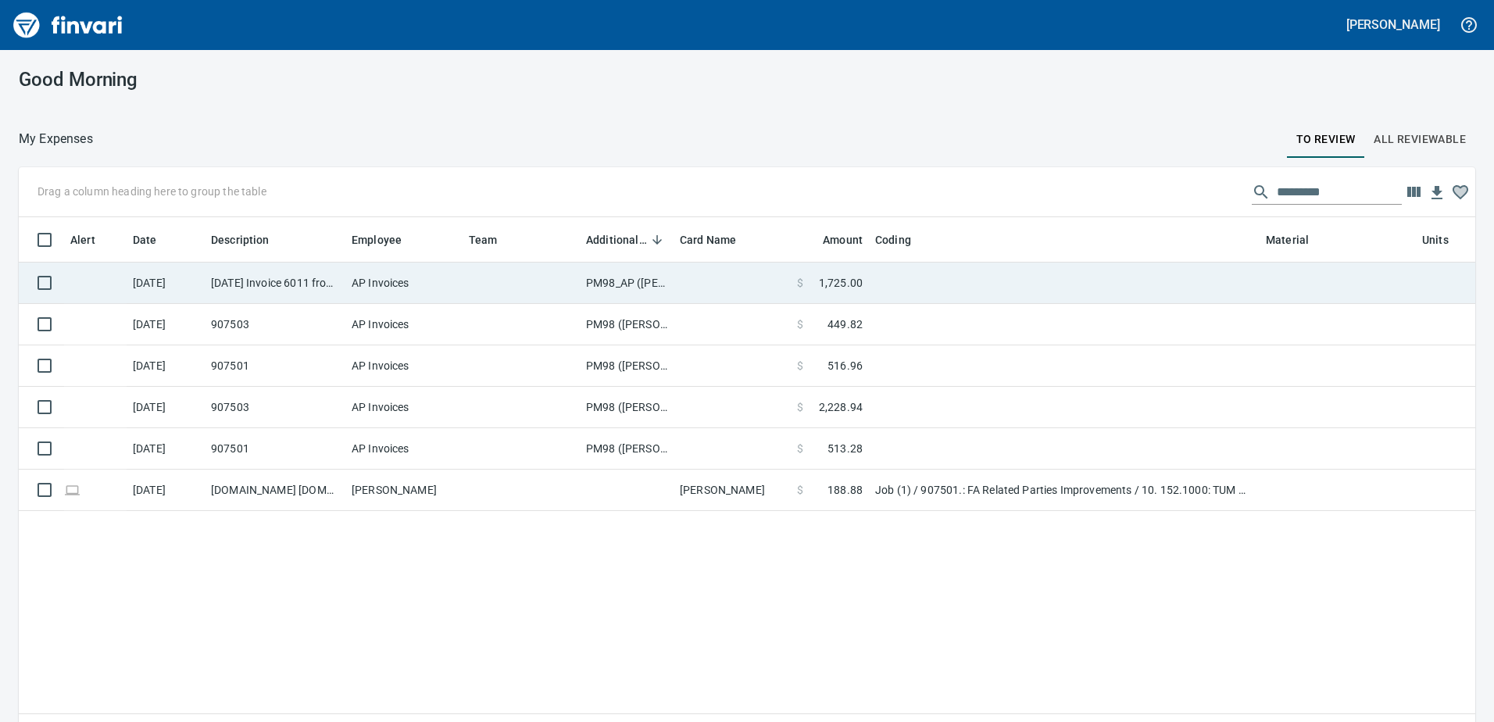
scroll to position [2, 2]
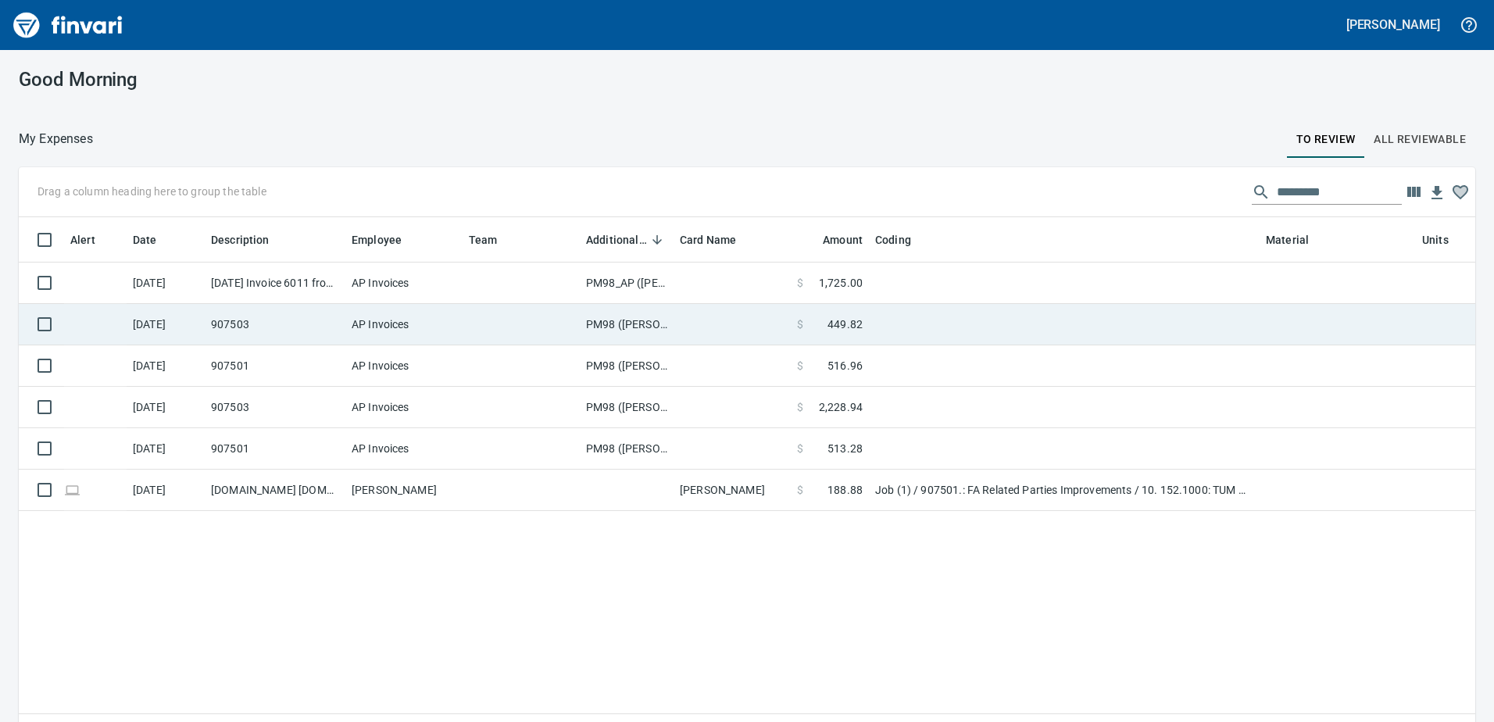
click at [615, 324] on td "PM98 (samr, shanet)" at bounding box center [627, 324] width 94 height 41
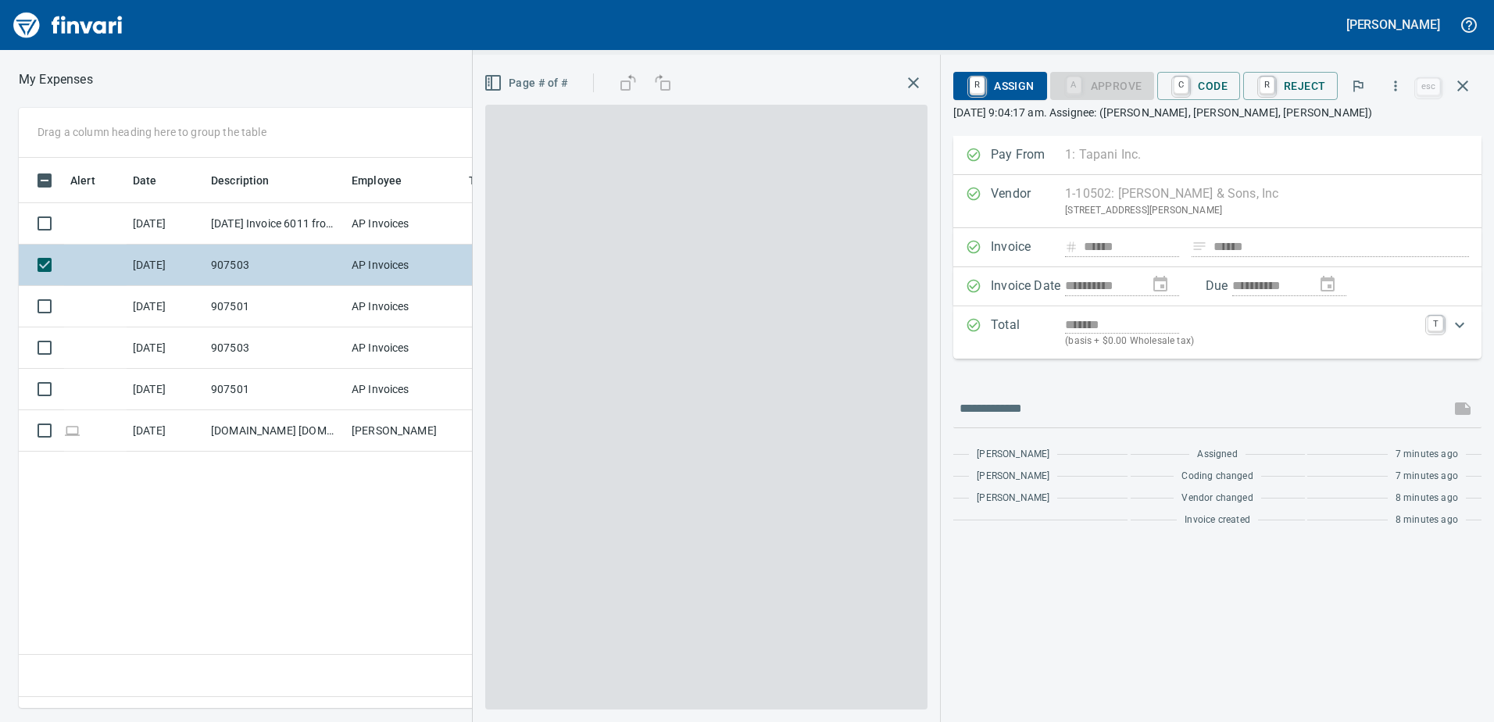
scroll to position [527, 1054]
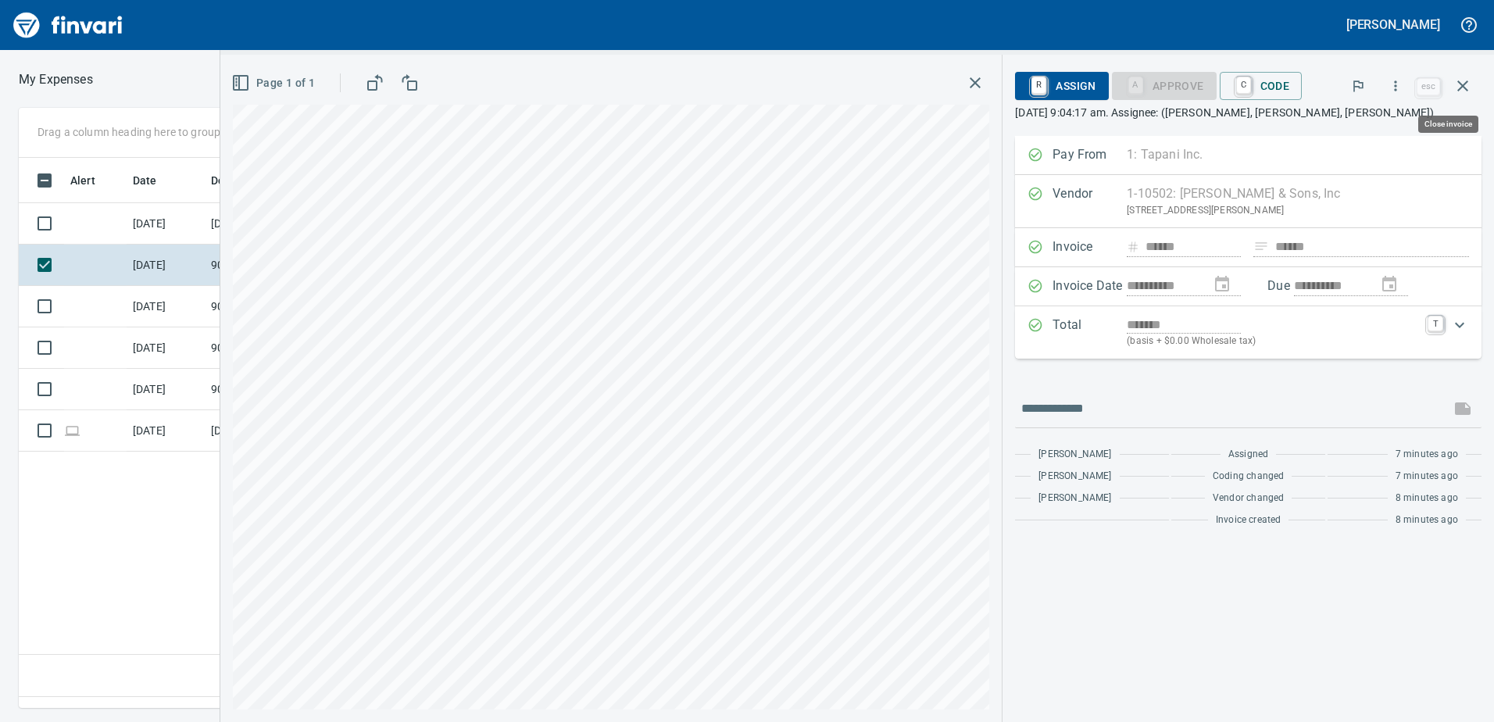
click at [1460, 80] on icon "button" at bounding box center [1462, 86] width 19 height 19
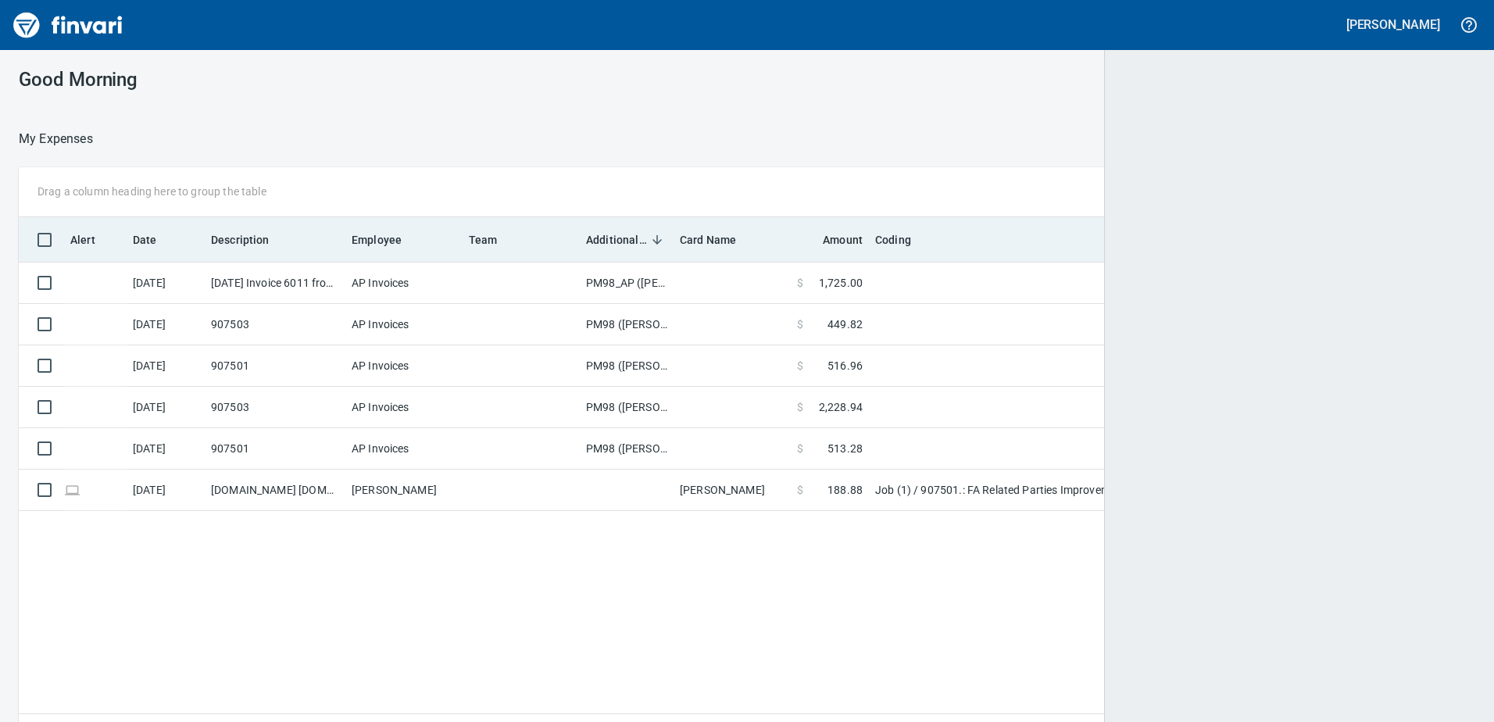
scroll to position [2, 2]
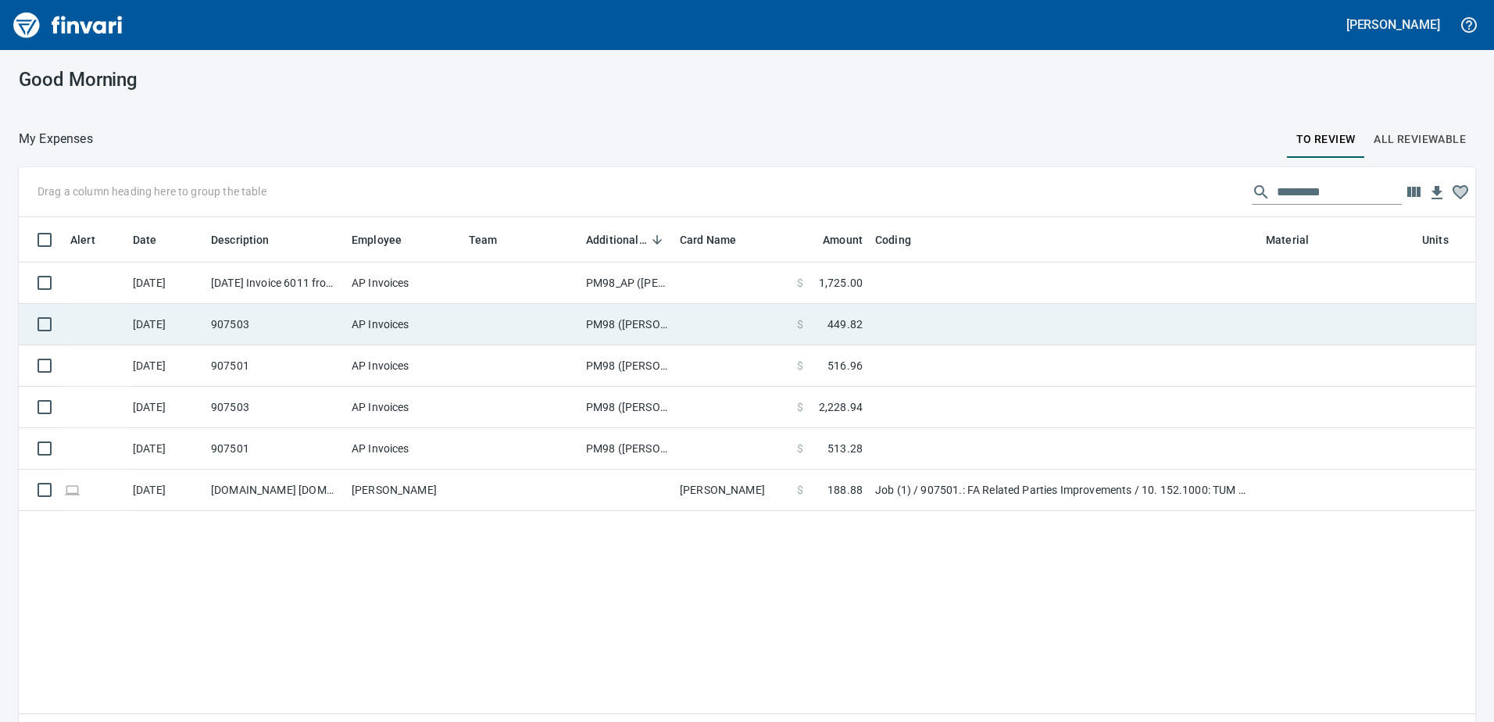
click at [618, 323] on td "PM98 (samr, shanet)" at bounding box center [627, 324] width 94 height 41
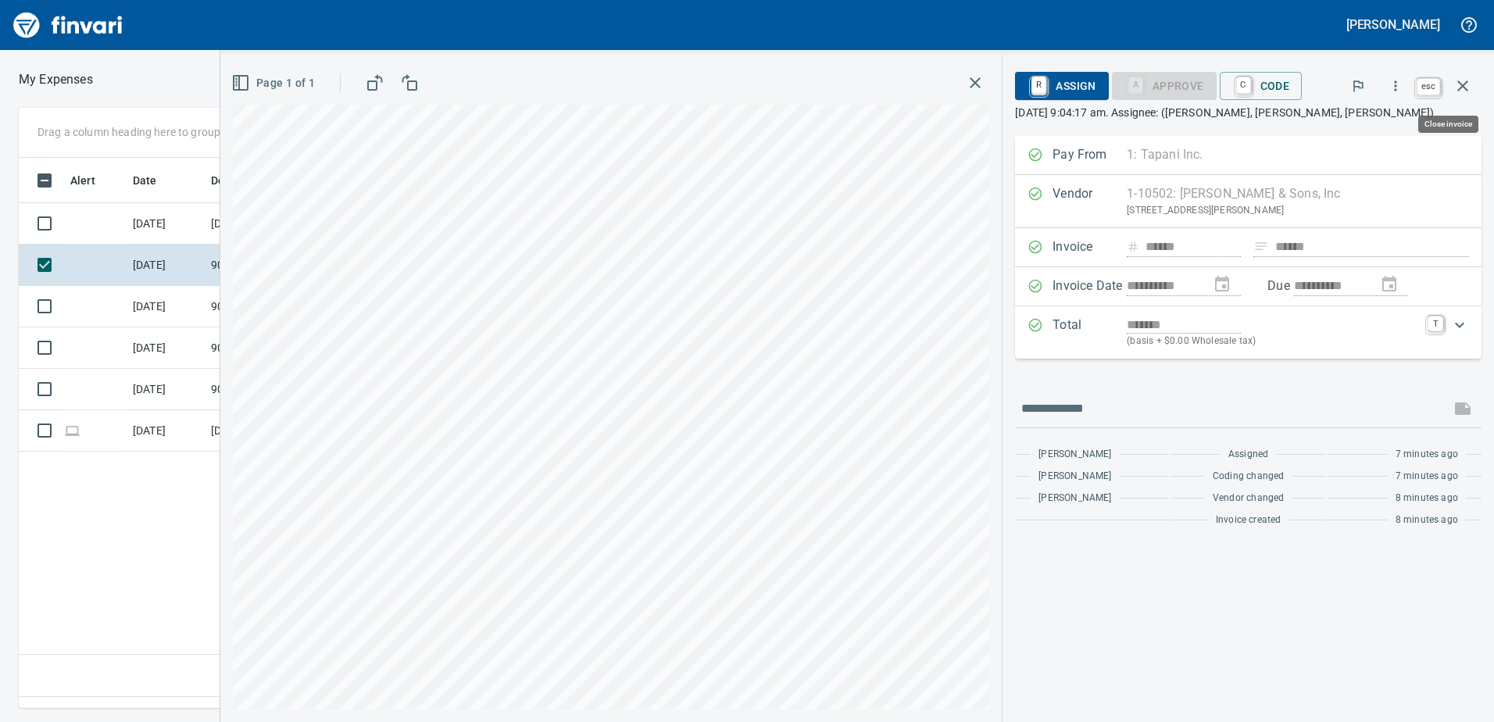
scroll to position [527, 1054]
click at [1463, 80] on icon "button" at bounding box center [1462, 86] width 19 height 19
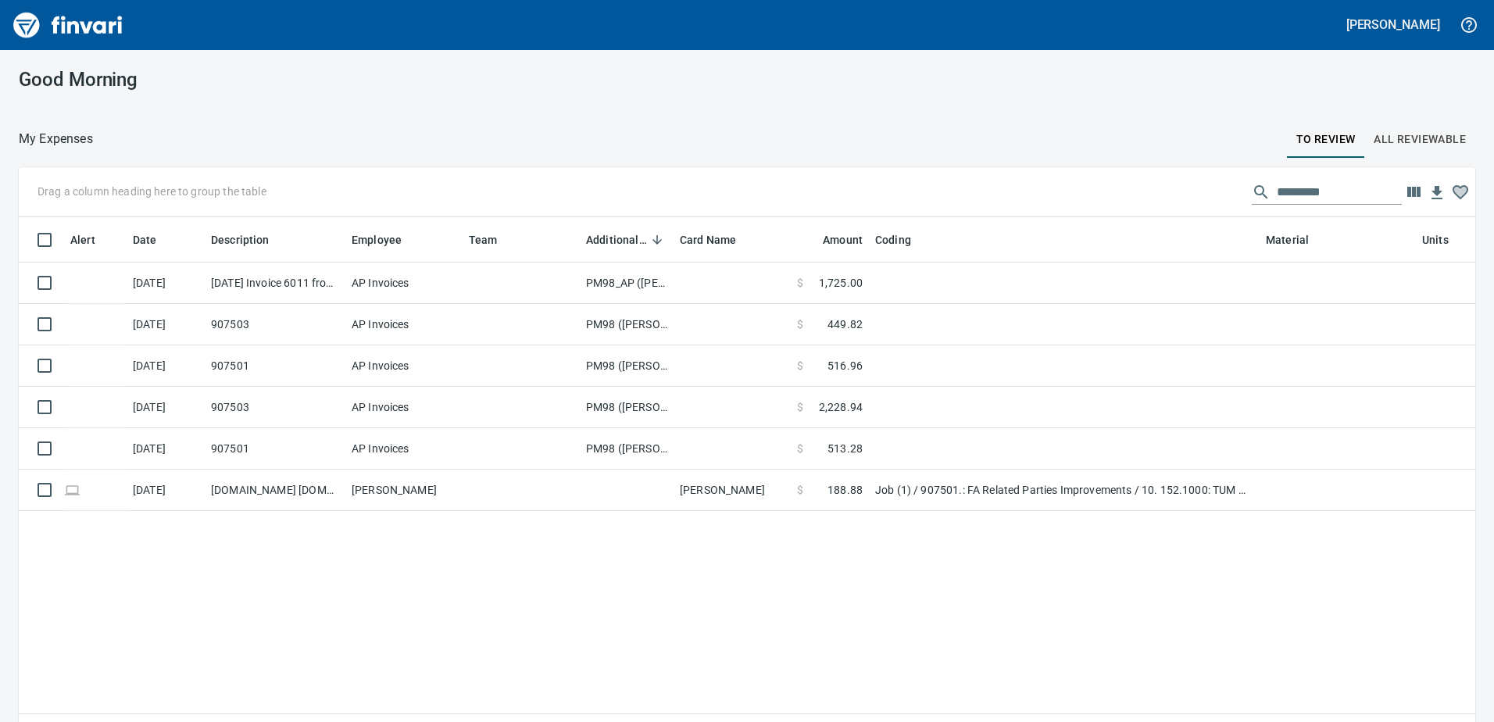
scroll to position [2, 2]
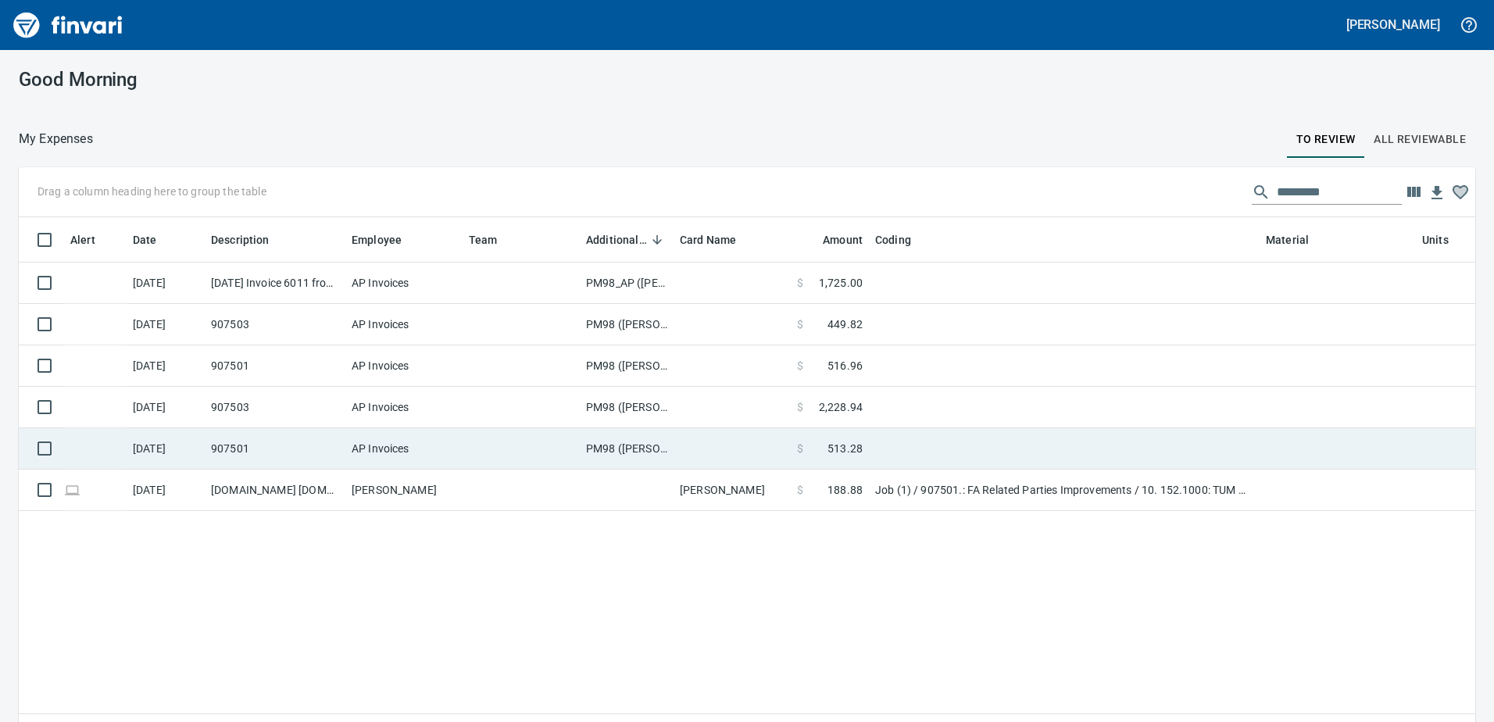
click at [606, 442] on td "PM98 (samr, shanet)" at bounding box center [627, 448] width 94 height 41
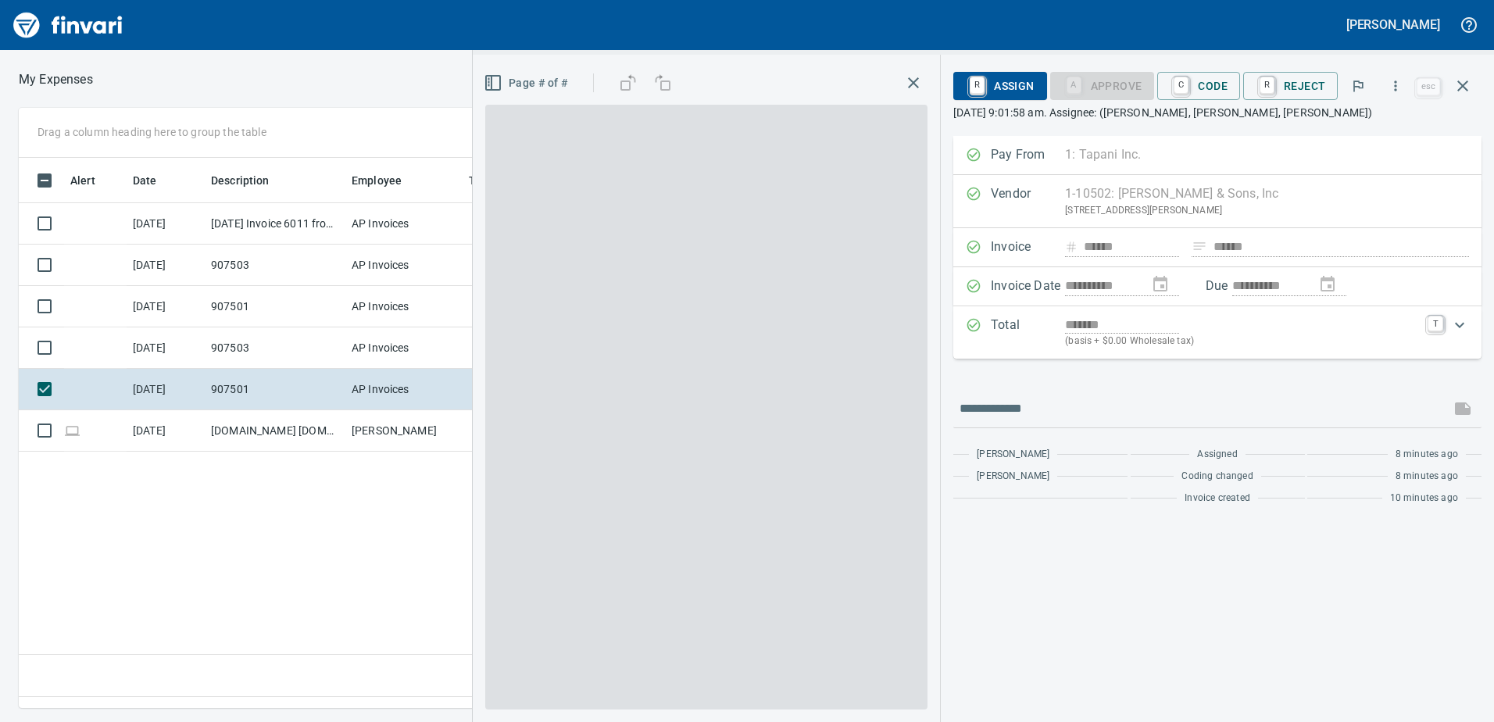
scroll to position [527, 1054]
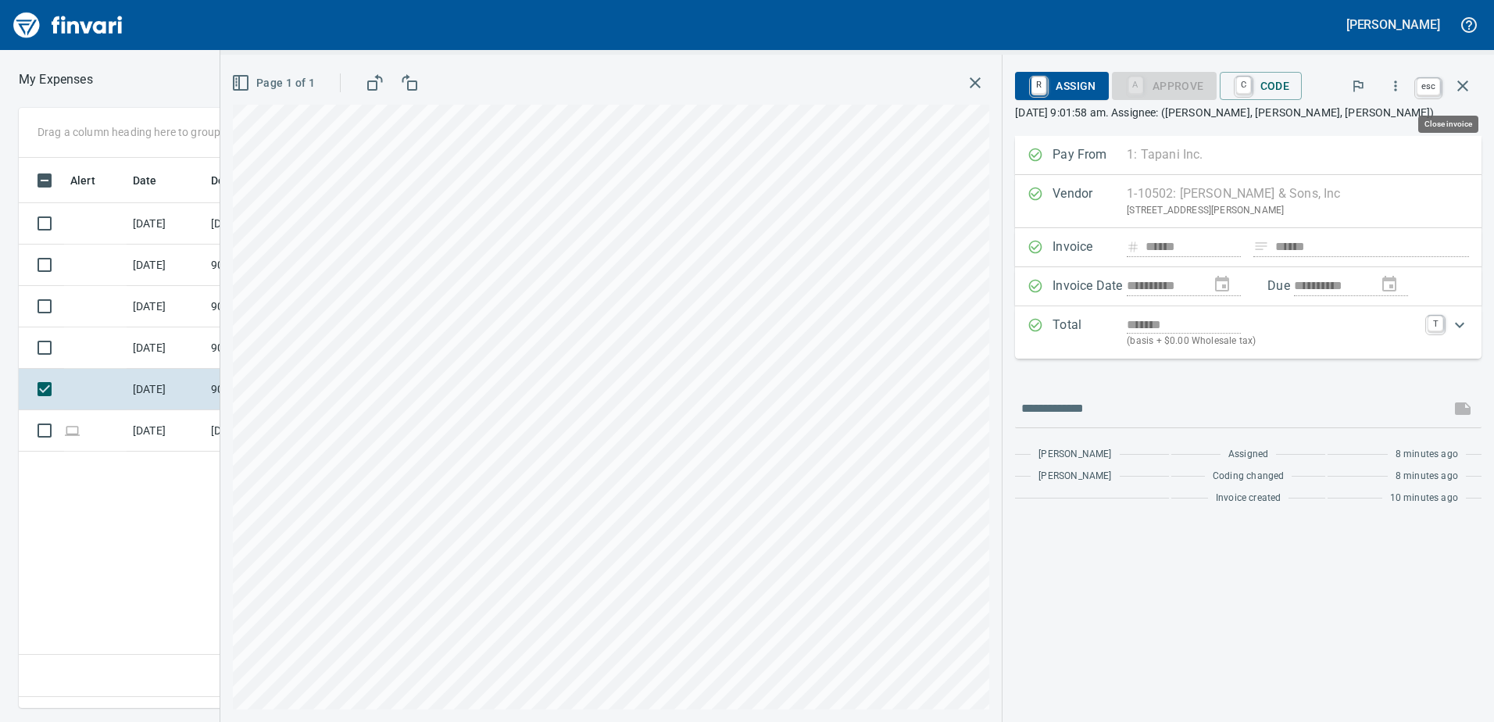
click at [1458, 80] on icon "button" at bounding box center [1462, 86] width 19 height 19
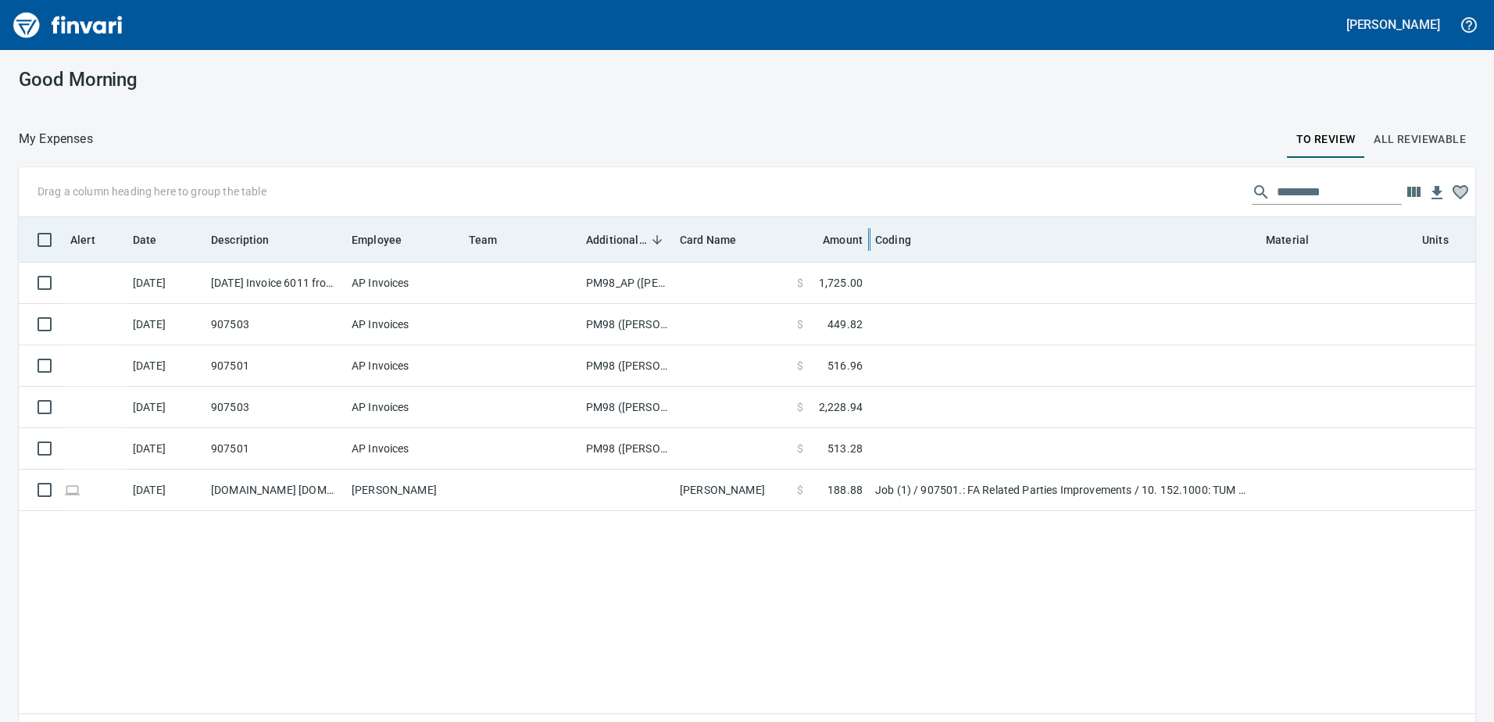
scroll to position [527, 1433]
